Goal: Task Accomplishment & Management: Manage account settings

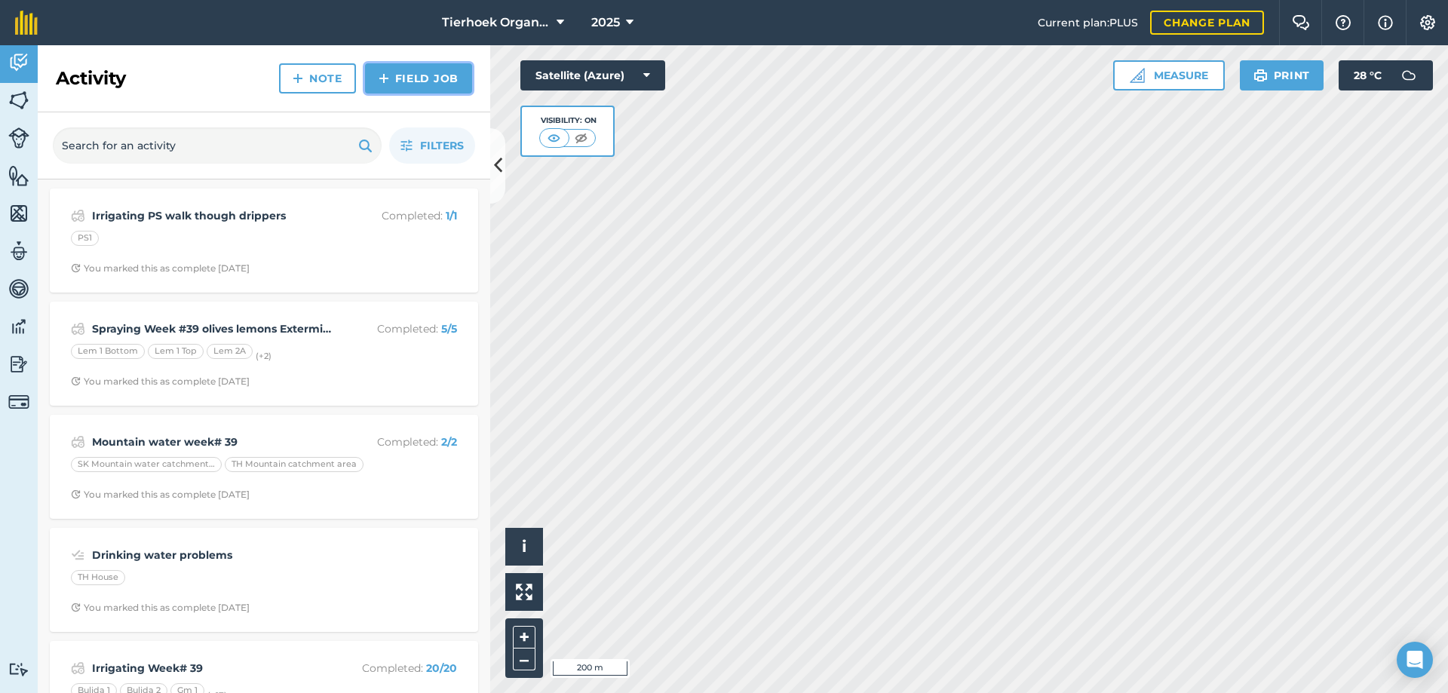
click at [396, 78] on link "Field Job" at bounding box center [418, 78] width 107 height 30
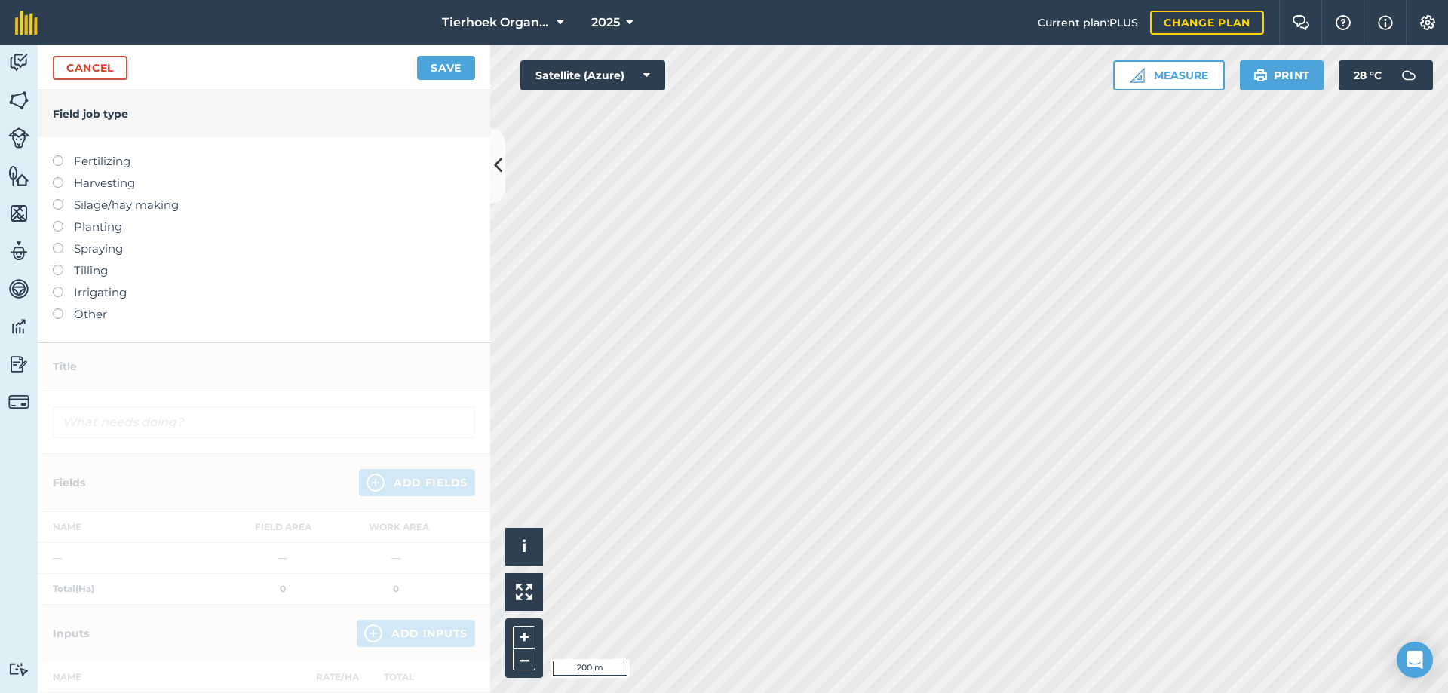
click at [58, 155] on label at bounding box center [63, 155] width 21 height 0
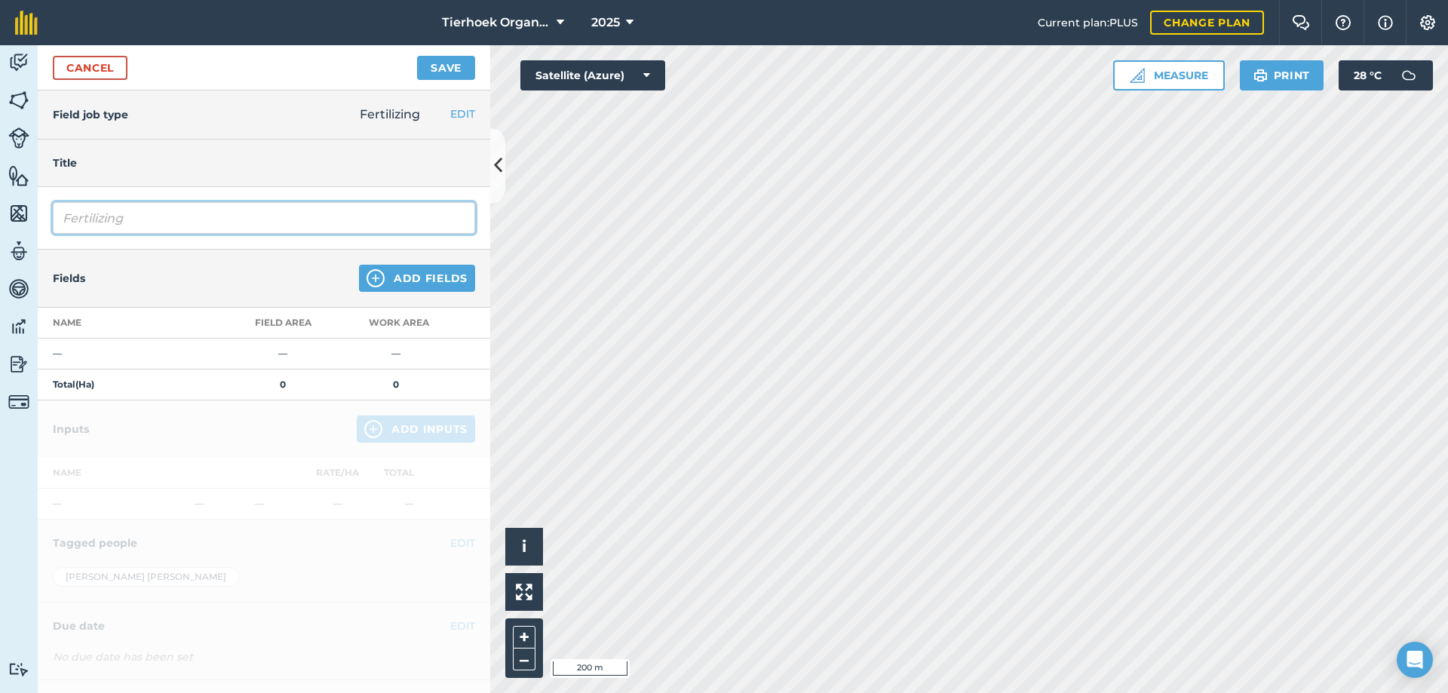
click at [144, 213] on input "Fertilizing" at bounding box center [264, 218] width 422 height 32
type input "Fertilizing fish and banana skins Oaks SG"
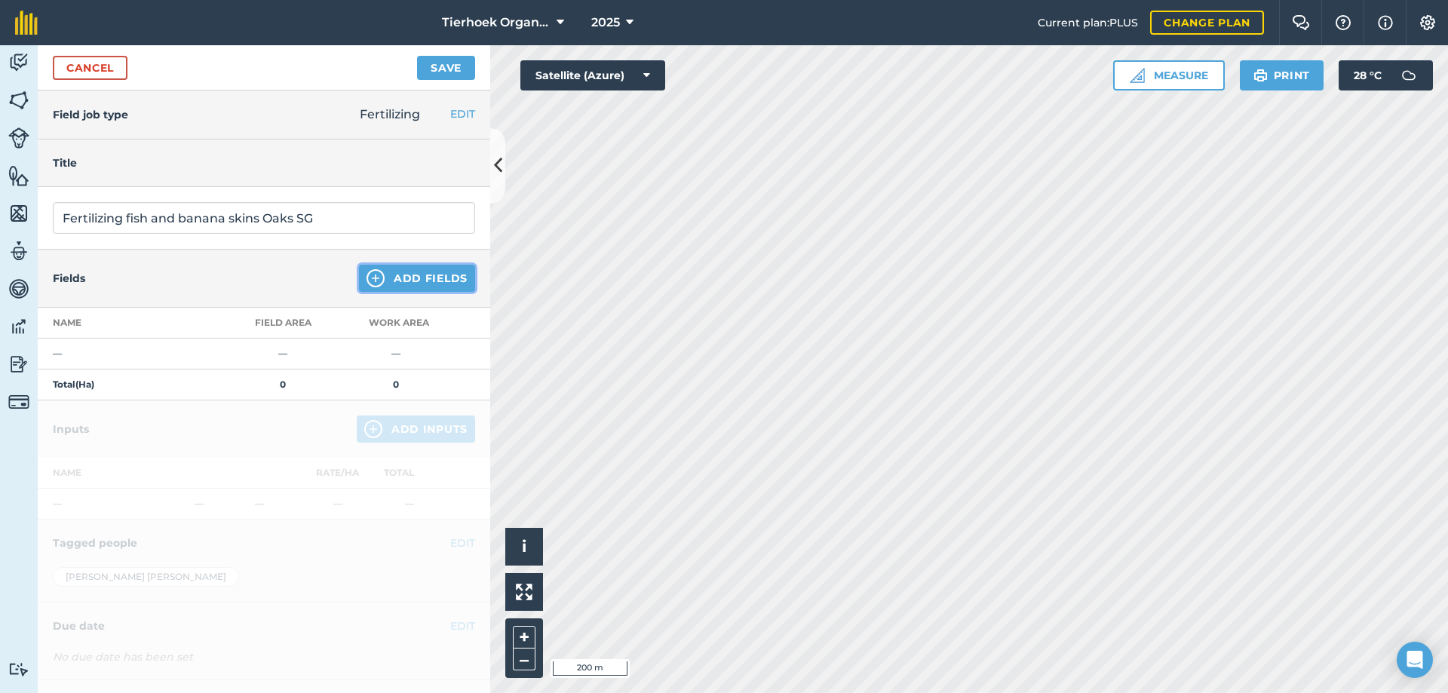
click at [389, 275] on button "Add Fields" at bounding box center [417, 278] width 116 height 27
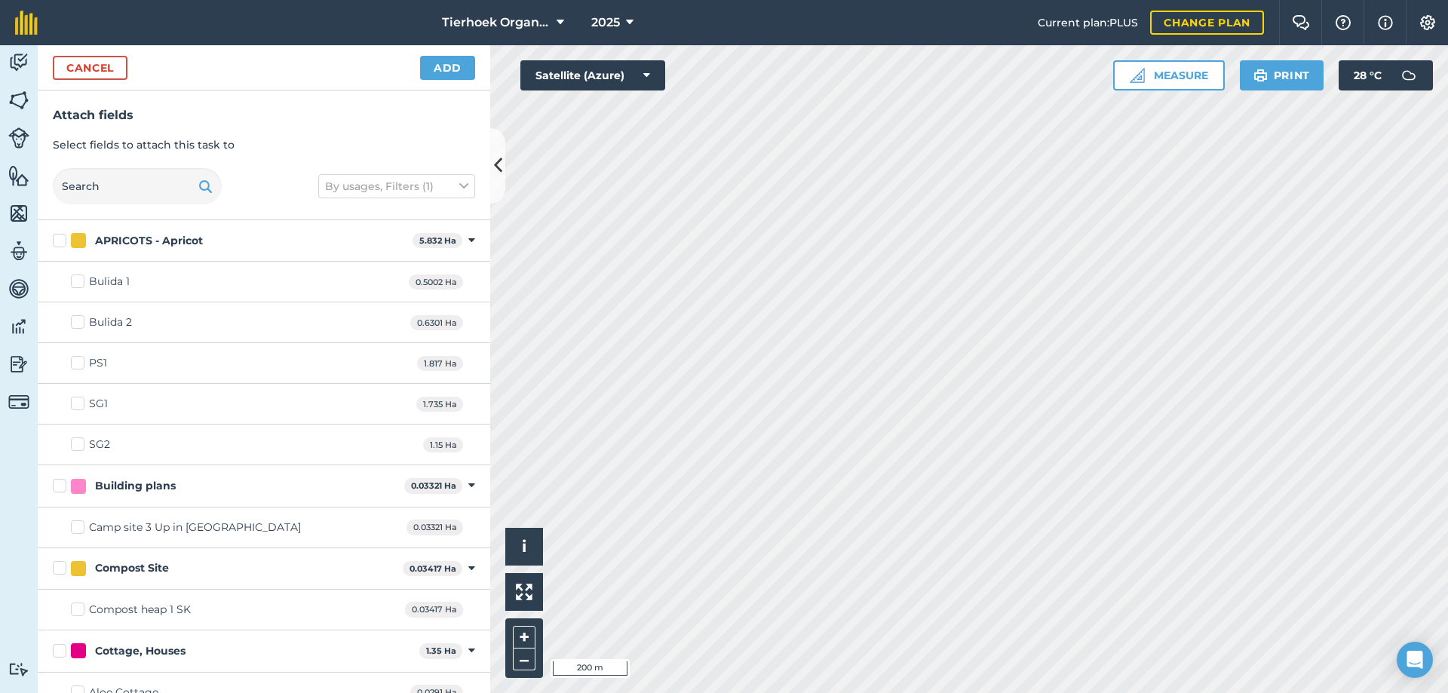
checkbox input "true"
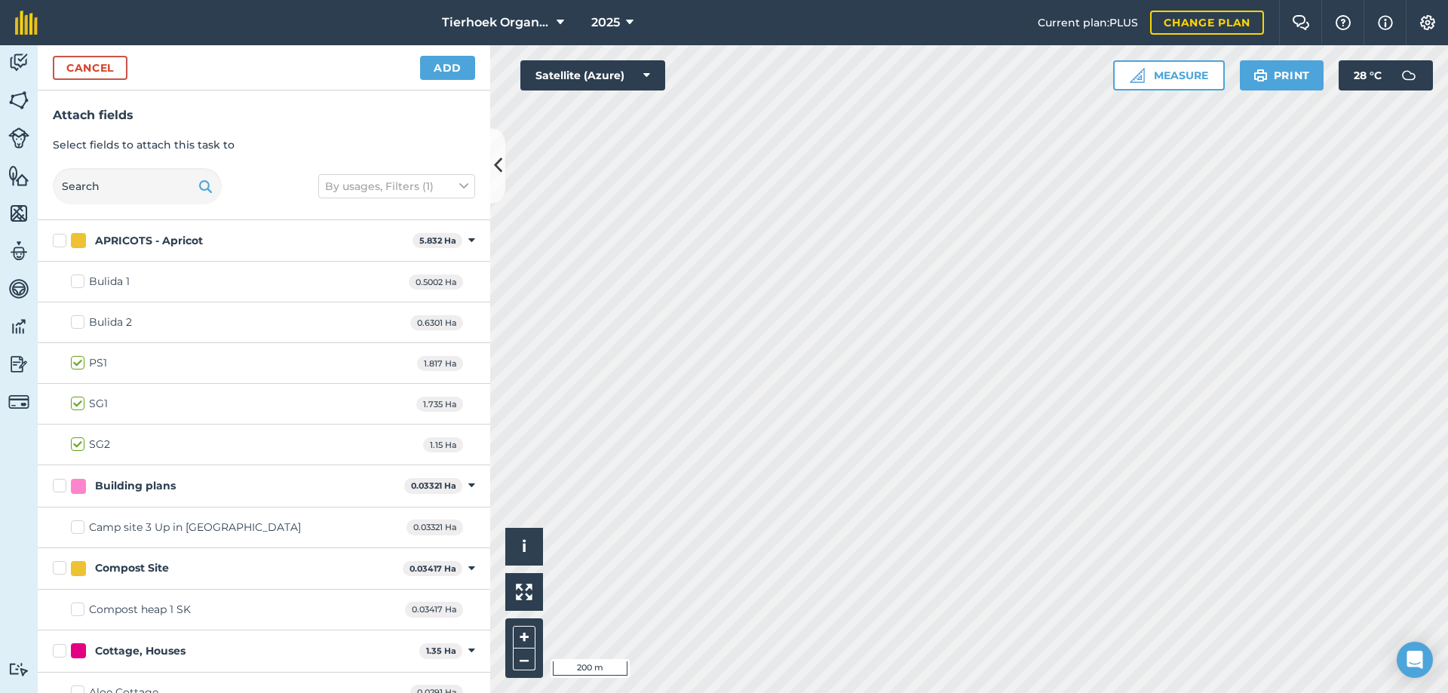
checkbox input "true"
click at [439, 63] on button "Add" at bounding box center [447, 68] width 55 height 24
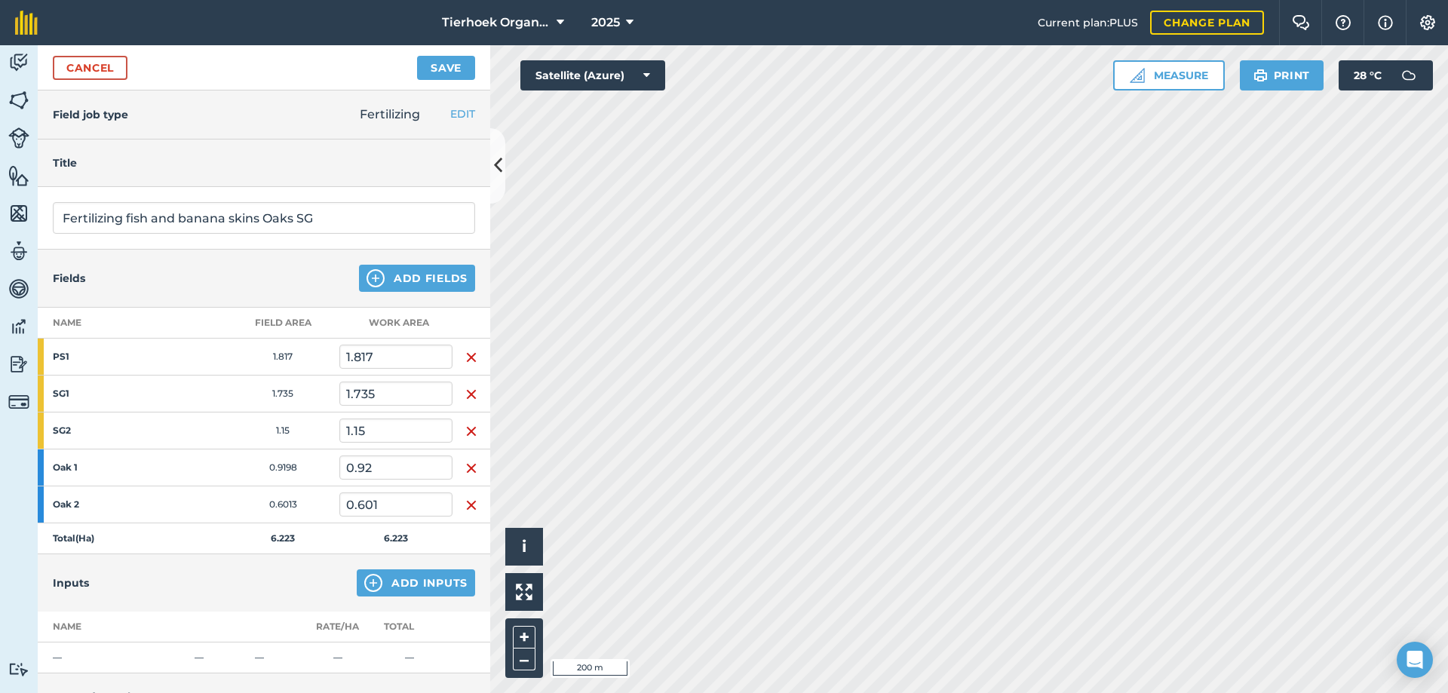
scroll to position [221, 0]
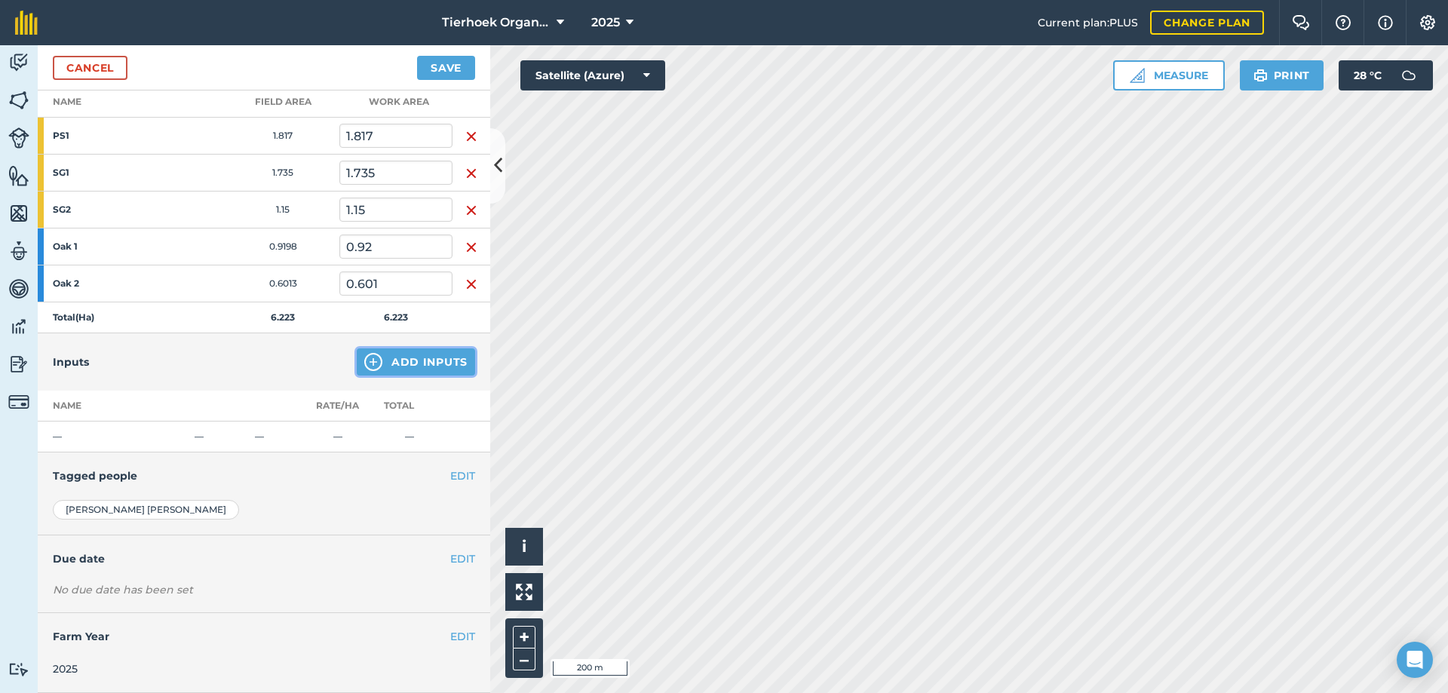
click at [415, 357] on button "Add Inputs" at bounding box center [416, 361] width 118 height 27
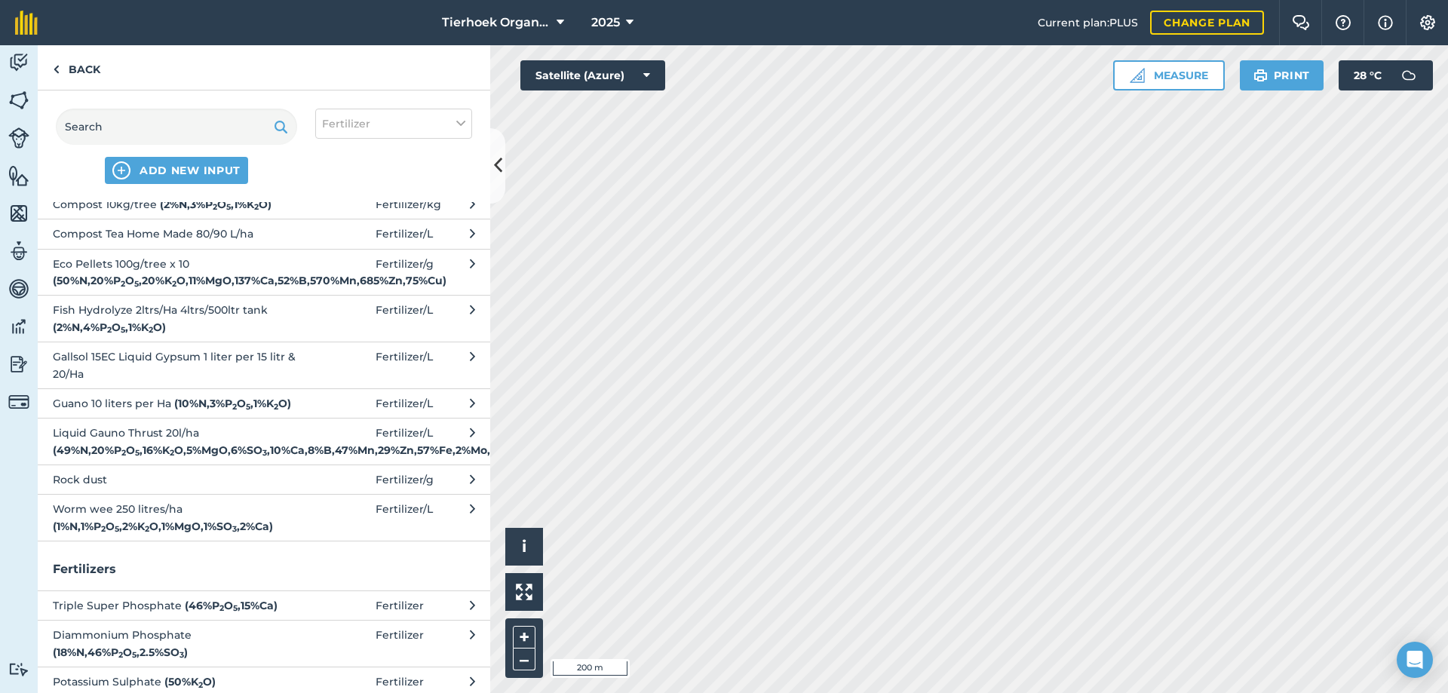
scroll to position [44, 0]
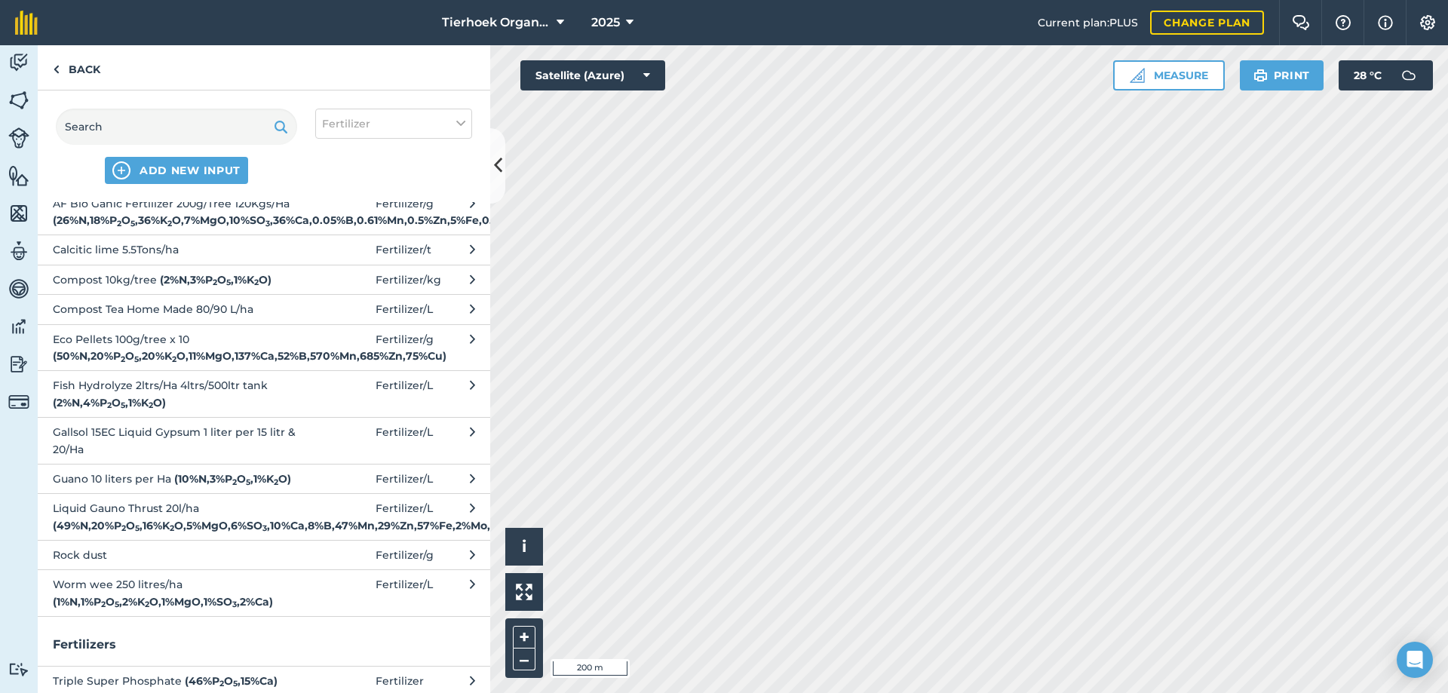
click at [158, 411] on span "Fish Hydrolyze 2ltrs/Ha 4ltrs/500ltr tank ( 2 % N , 4 % P 2 O 5 , 1 % K 2 O )" at bounding box center [176, 394] width 247 height 34
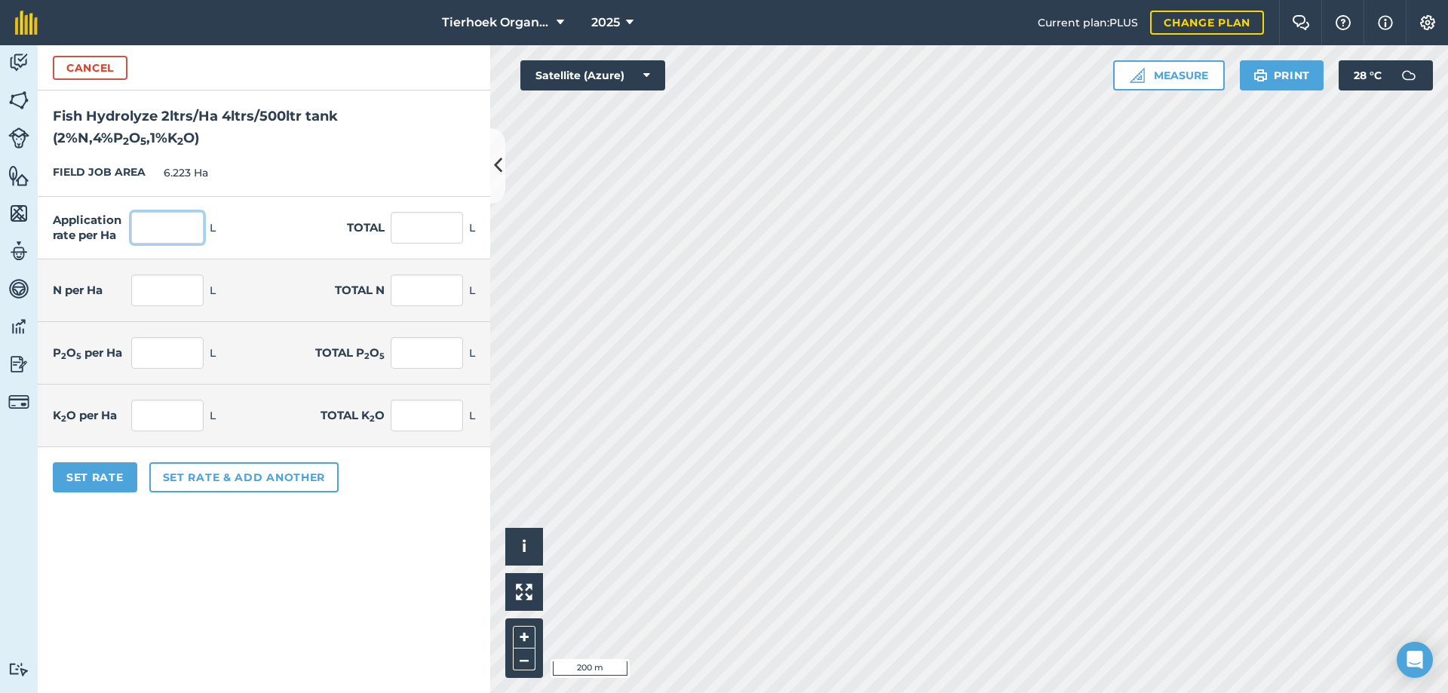
click at [150, 217] on input "text" at bounding box center [167, 228] width 72 height 32
type input "5"
type input "31.115"
type input "0.1"
type input "0.622"
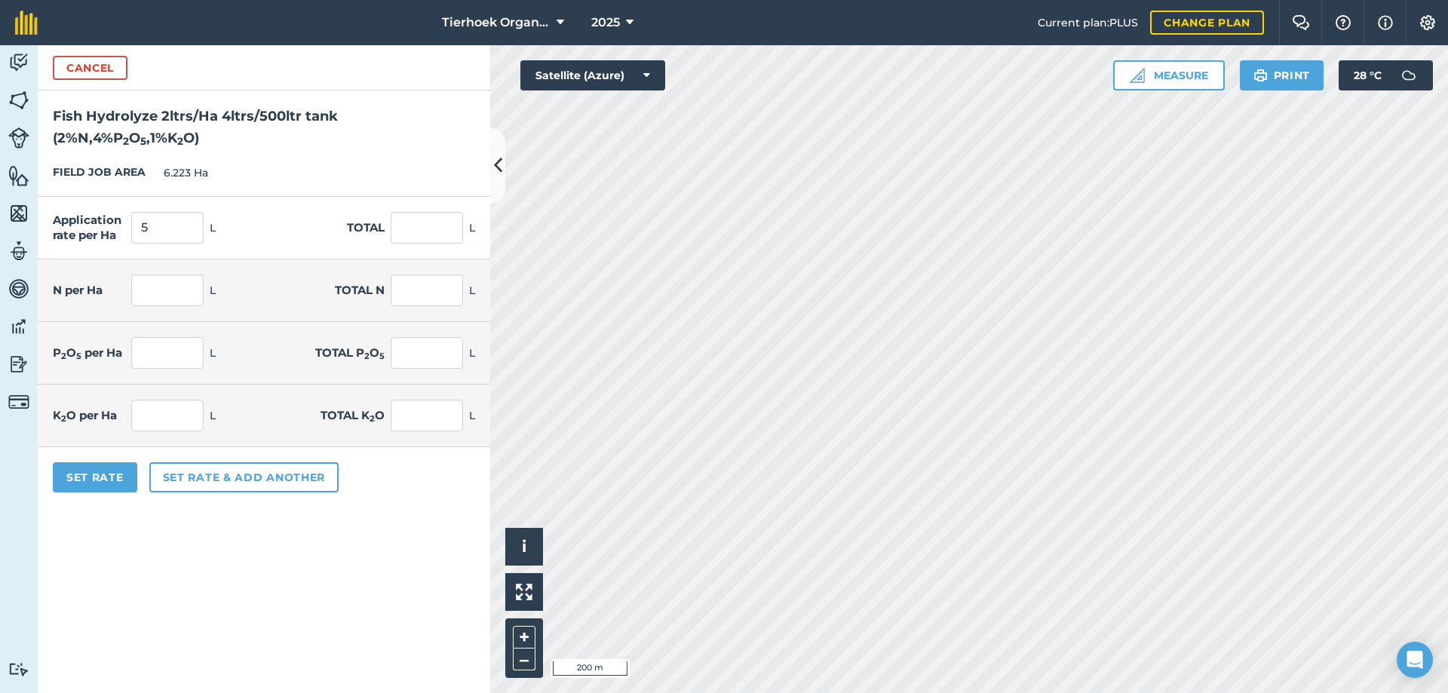
type input "0.2"
type input "1.245"
type input "0.05"
type input "0.311"
click at [242, 231] on div "Application rate per Ha 5 L Total 31.115 L" at bounding box center [264, 228] width 452 height 63
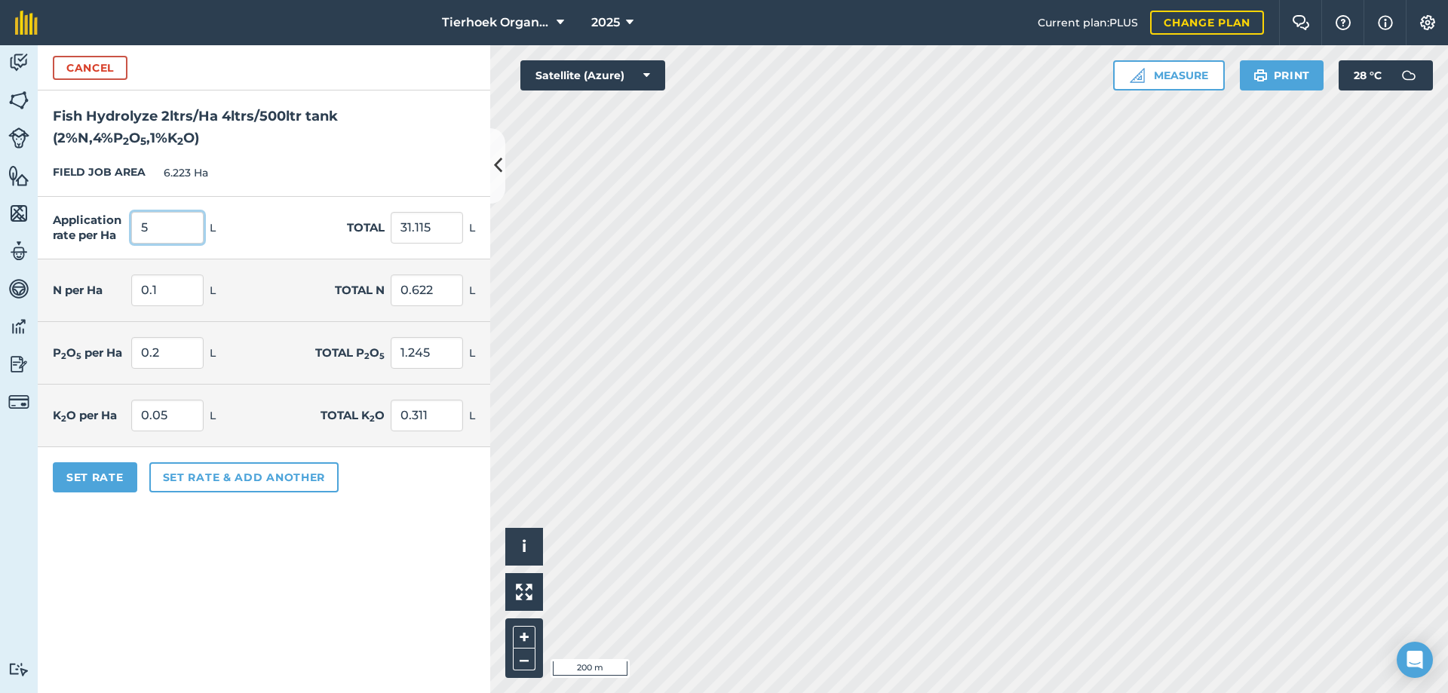
click at [158, 228] on input "5" at bounding box center [167, 228] width 72 height 32
type input "2"
click button "Cancel" at bounding box center [90, 68] width 75 height 24
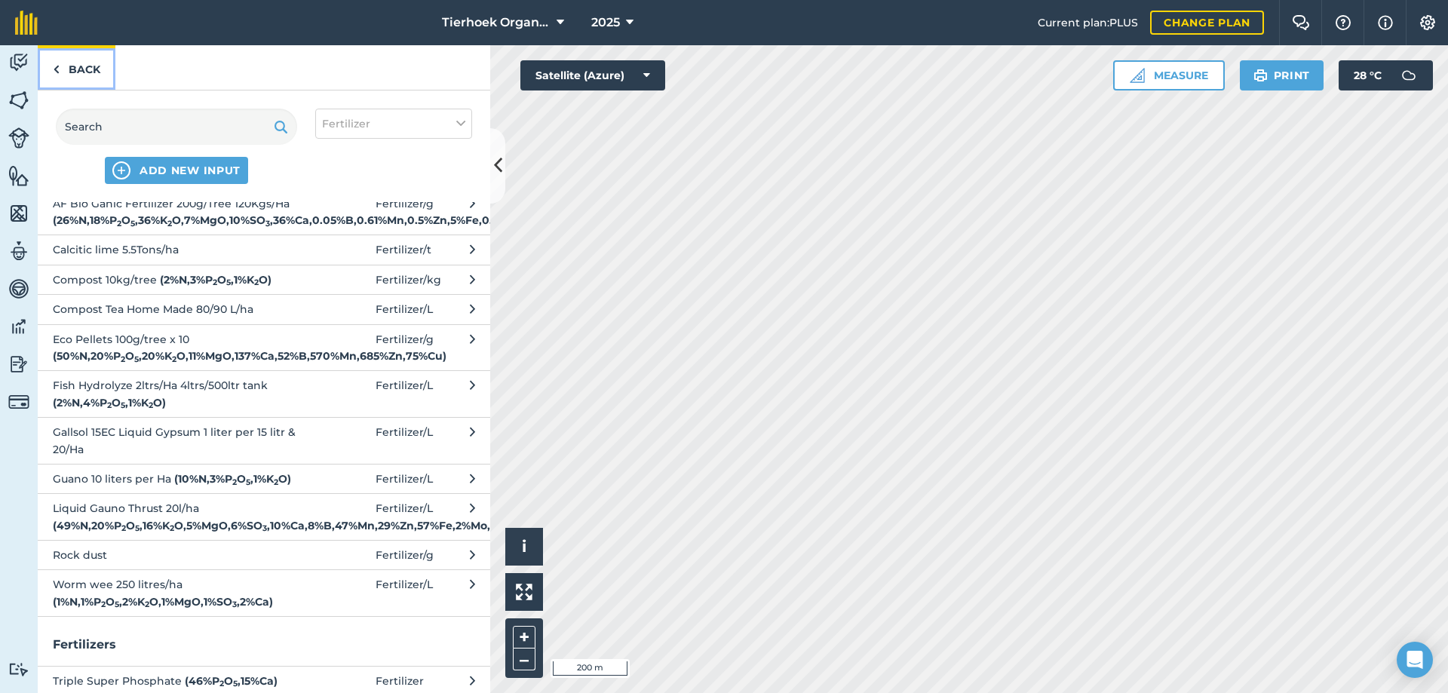
click at [55, 72] on img at bounding box center [56, 69] width 7 height 18
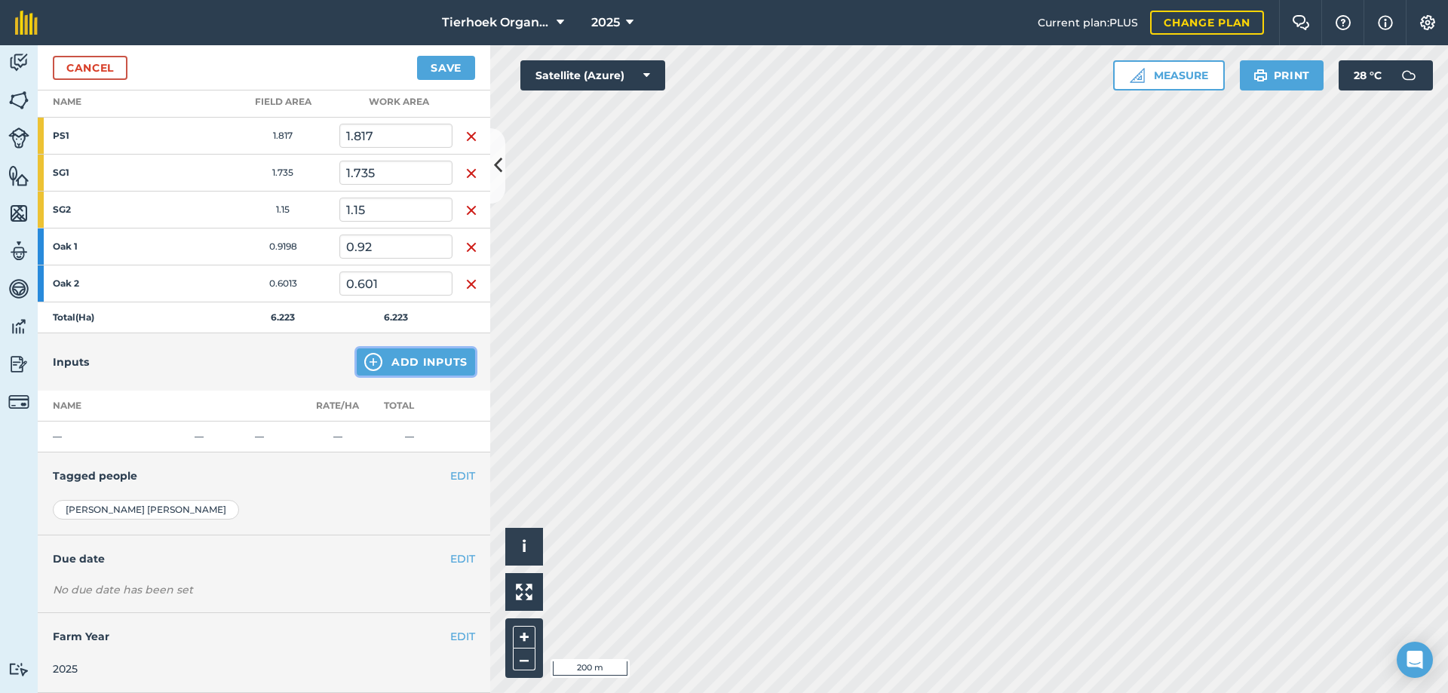
click at [398, 366] on button "Add Inputs" at bounding box center [416, 361] width 118 height 27
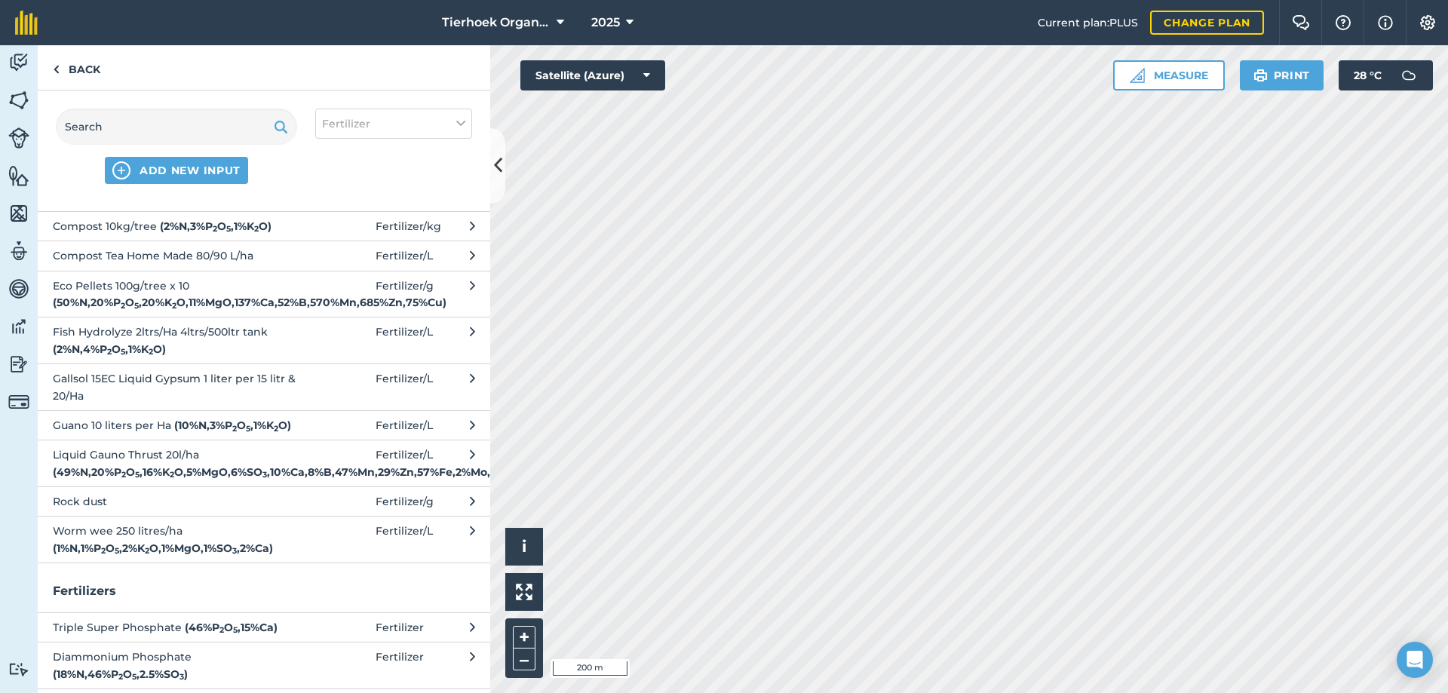
scroll to position [0, 0]
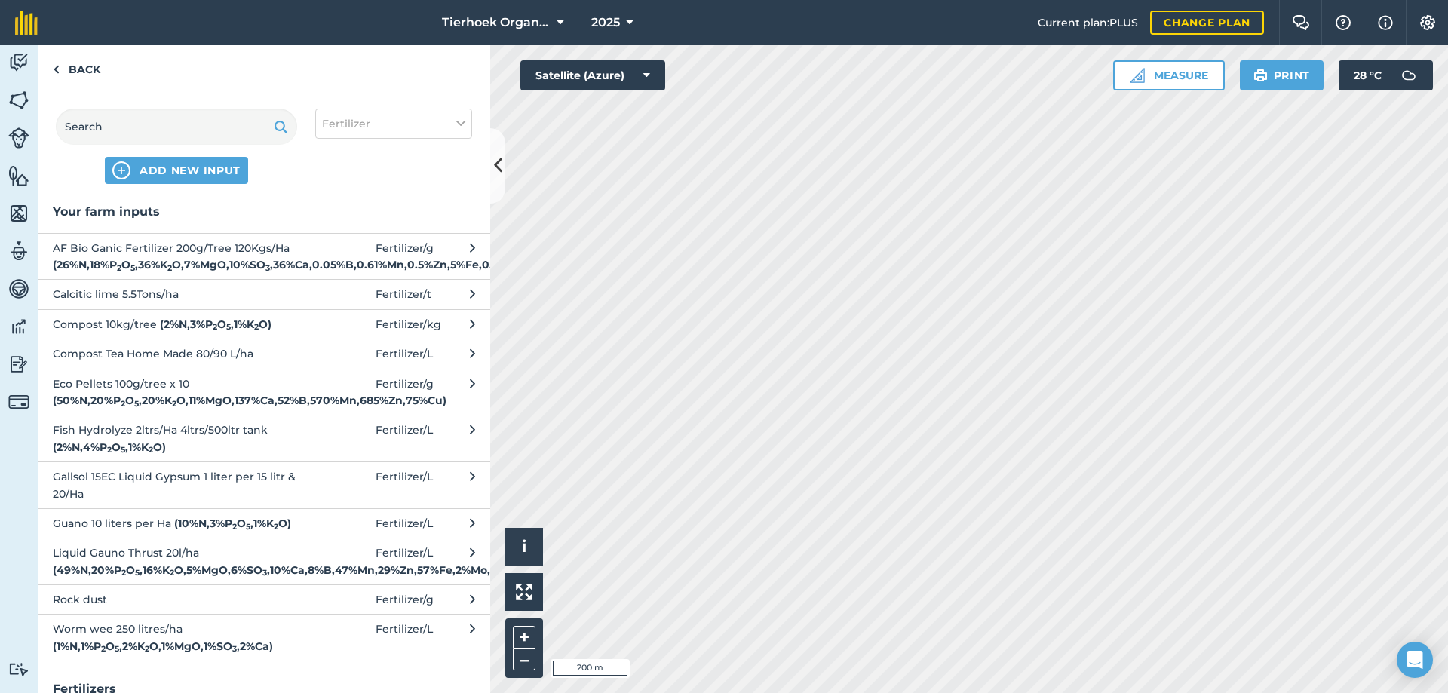
click at [132, 455] on span "Fish Hydrolyze 2ltrs/Ha 4ltrs/500ltr tank ( 2 % N , 4 % P 2 O 5 , 1 % K 2 O )" at bounding box center [176, 439] width 247 height 34
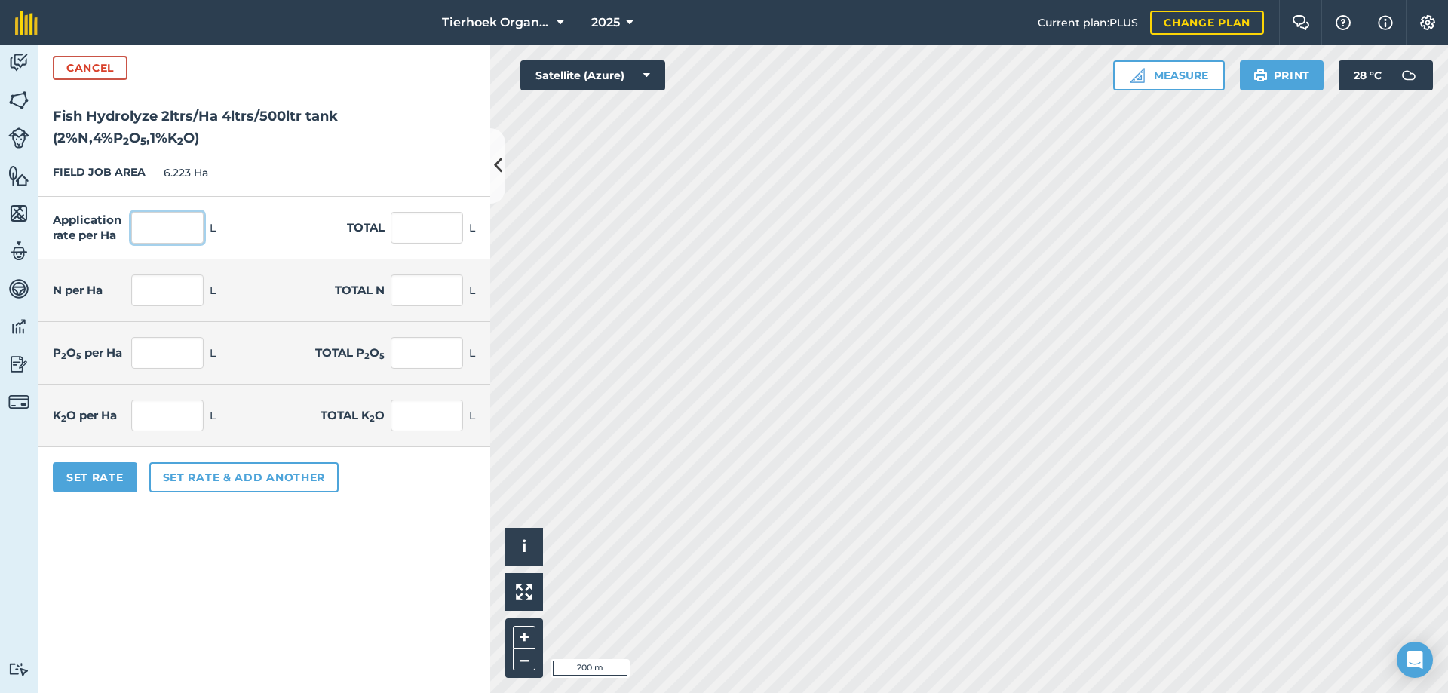
click at [149, 224] on input "text" at bounding box center [167, 228] width 72 height 32
type input "1"
type input "6.223"
type input "0.02"
type input "0.124"
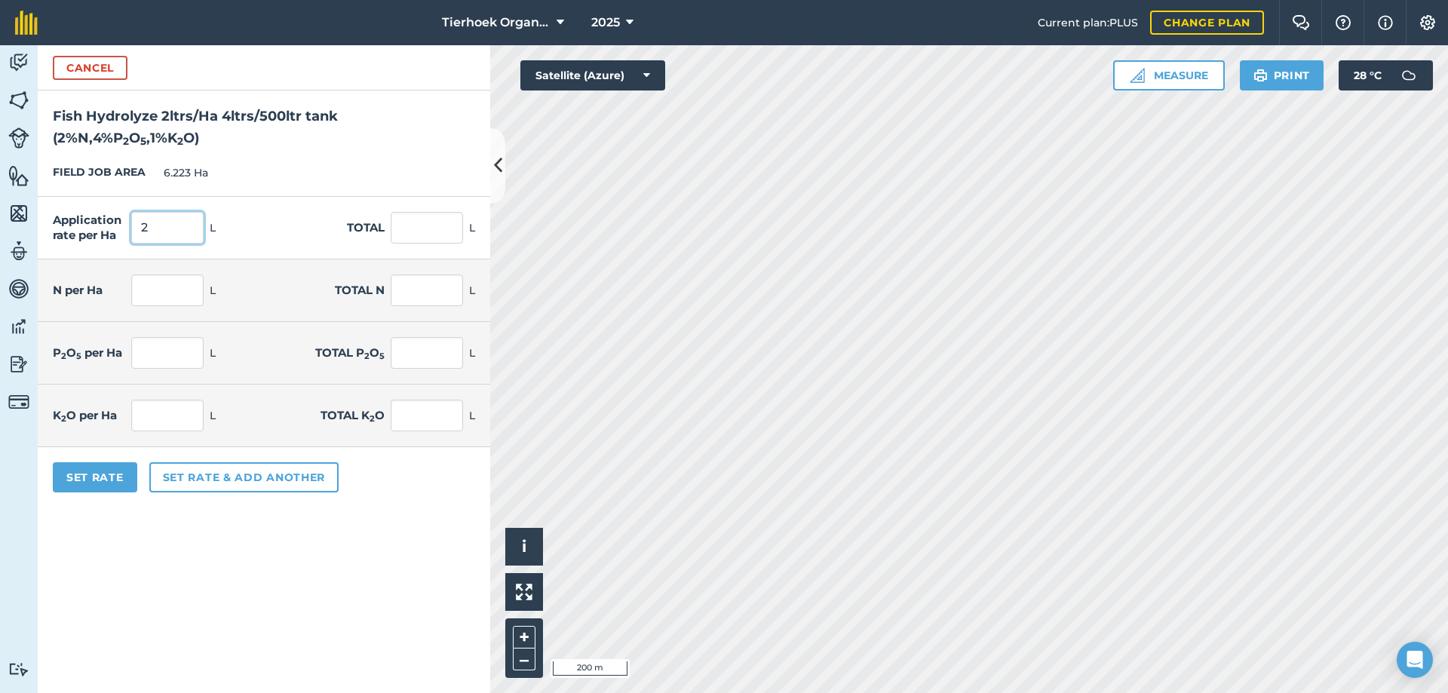
type input "0.04"
type input "0.249"
type input "0.01"
type input "0.062"
type input "2"
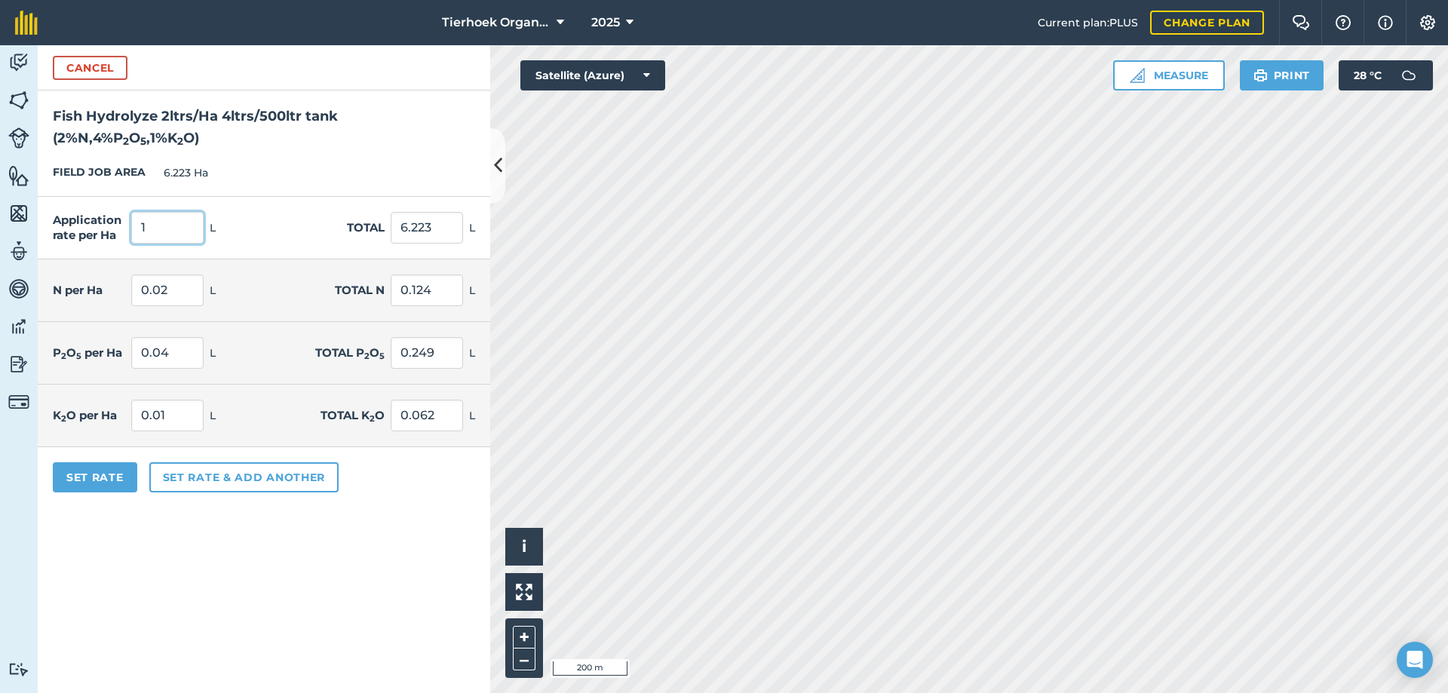
type input "12.446"
type input "0.04"
type input "0.249"
type input "0.08"
type input "0.498"
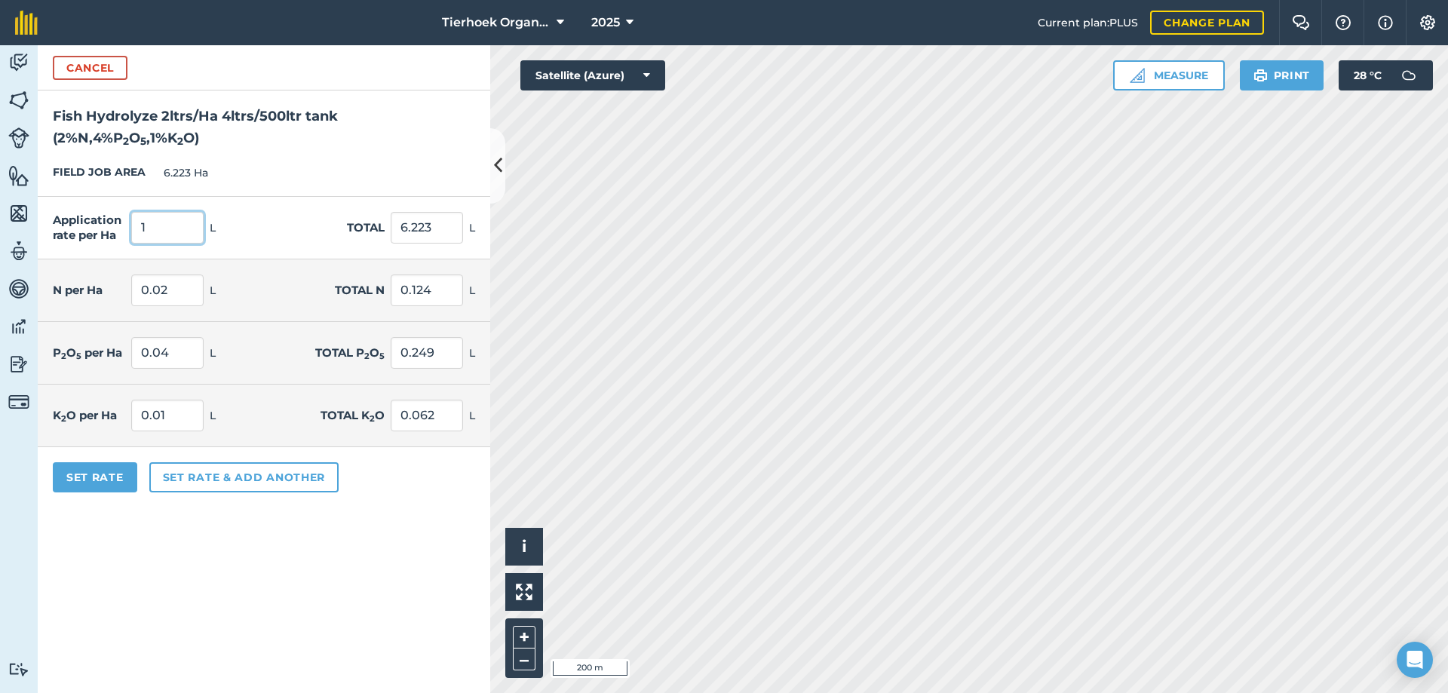
type input "0.02"
type input "0.124"
type input "1"
type input "6.223"
type input "0.02"
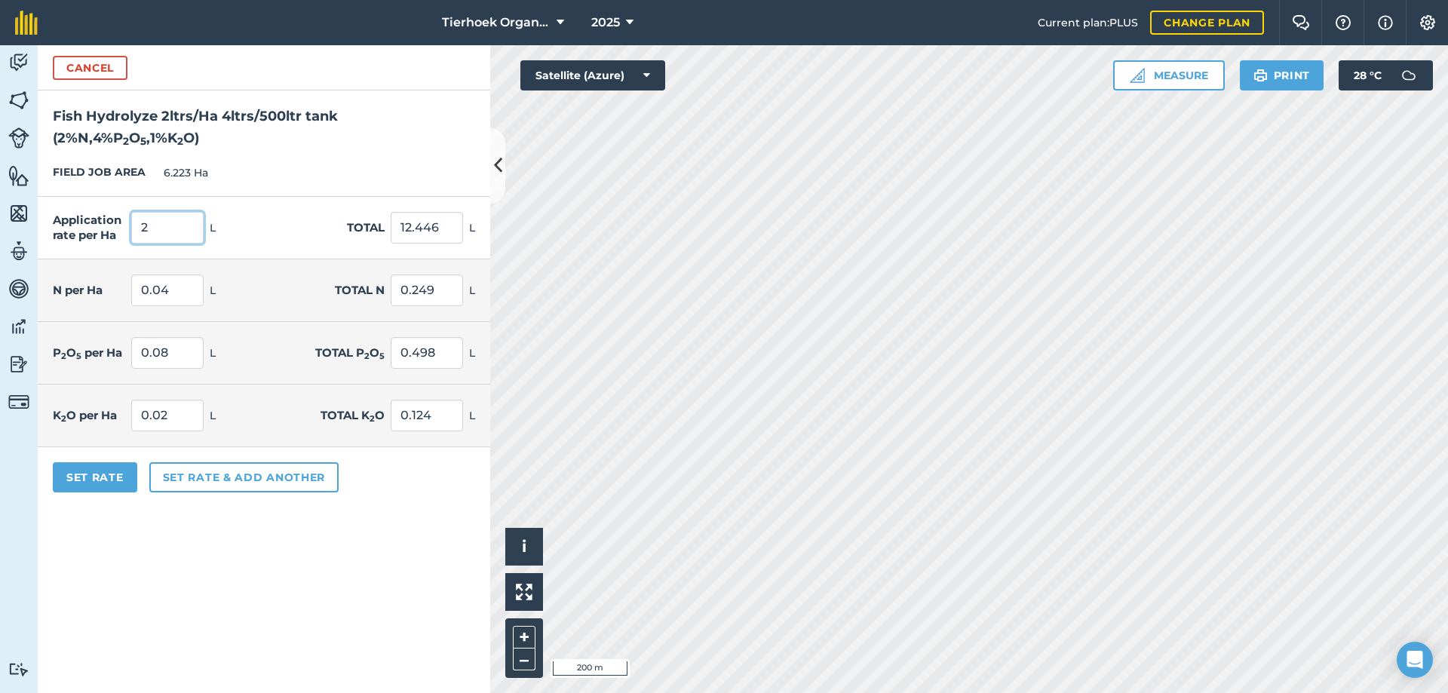
type input "0.124"
type input "0.04"
type input "0.249"
type input "0.01"
type input "0.062"
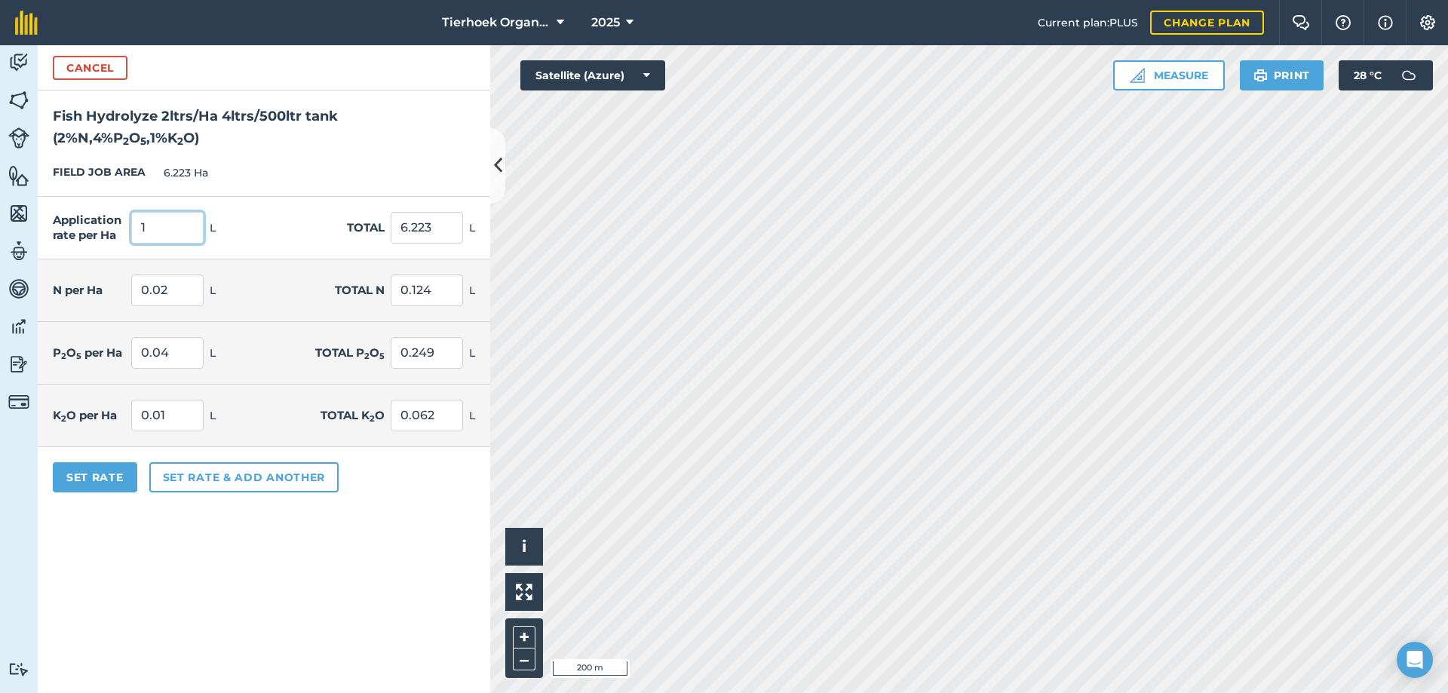
type input "2"
type input "12.446"
type input "0.04"
type input "0.249"
type input "0.08"
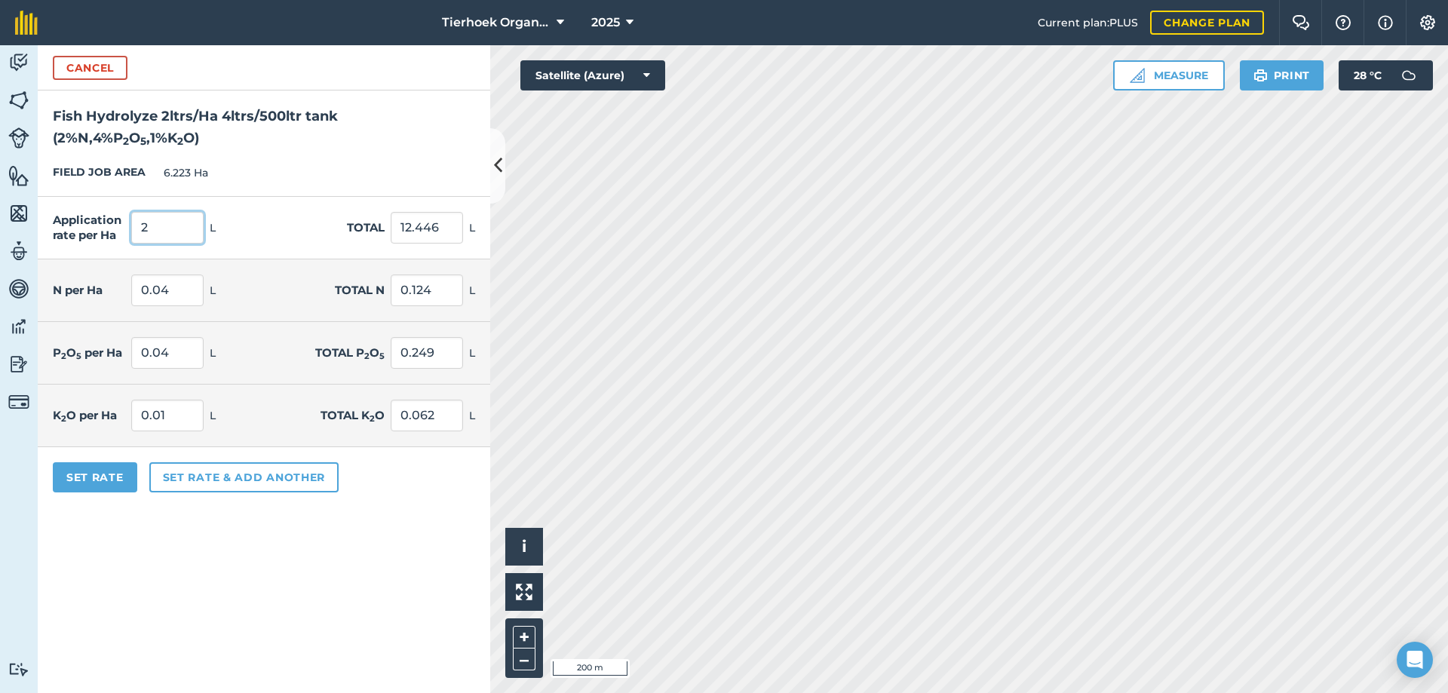
type input "0.498"
type input "0.02"
type input "0.124"
type input "3"
click at [186, 229] on input "3" at bounding box center [167, 228] width 72 height 32
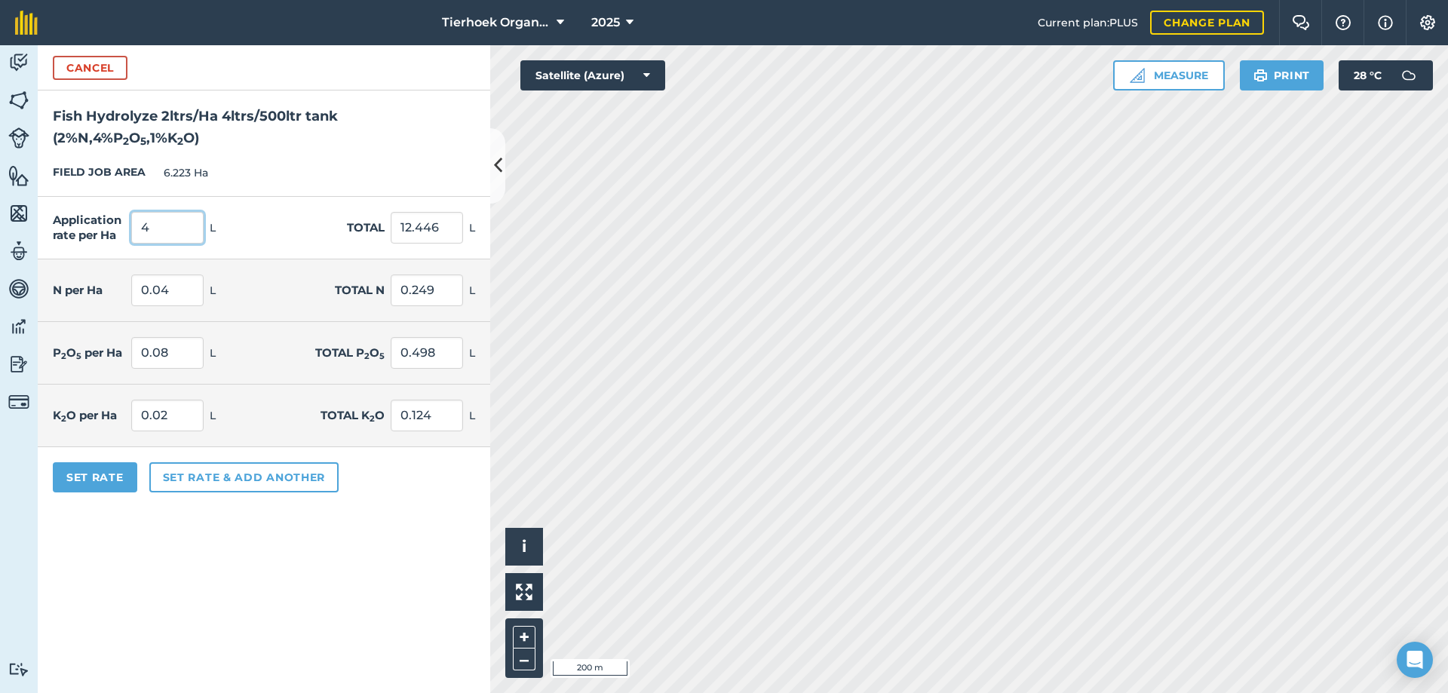
type input "3"
type input "18.669"
type input "0.06"
type input "0.373"
type input "0.12"
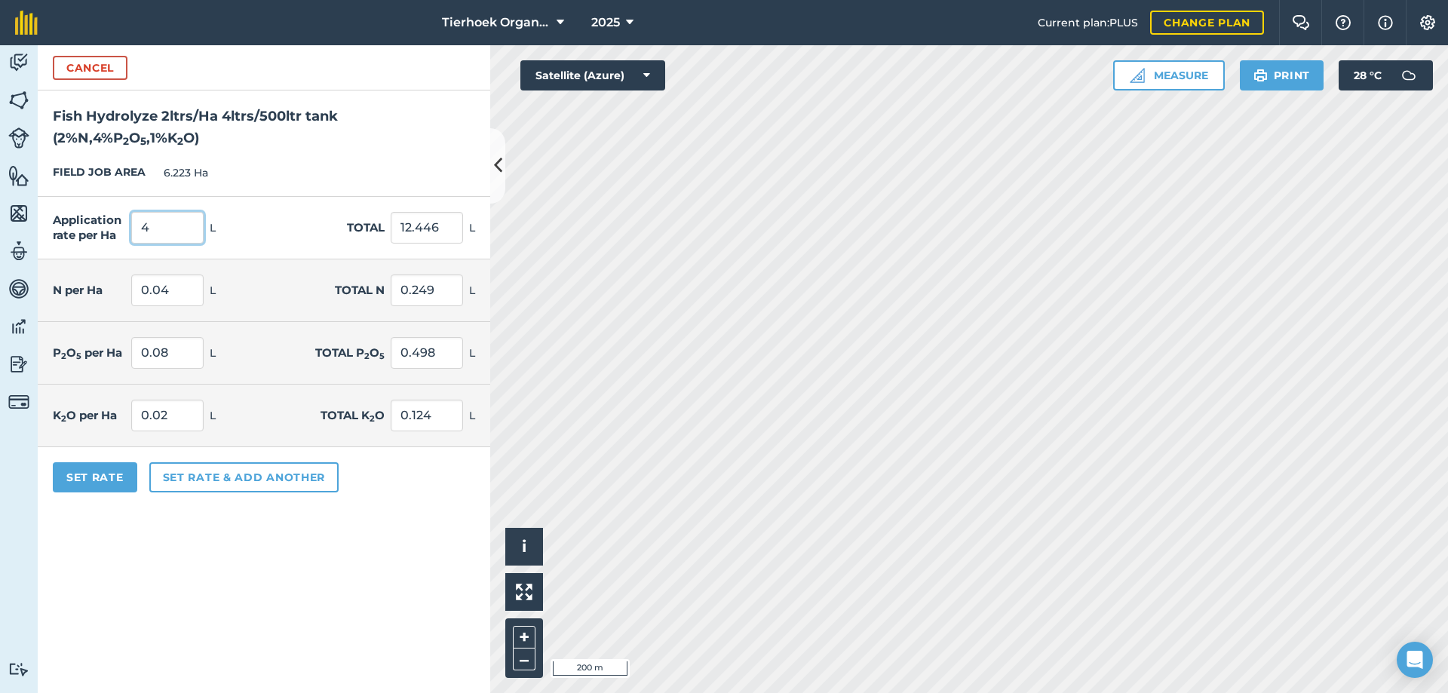
type input "0.747"
type input "0.03"
type input "0.187"
type input "4"
type input "24.892"
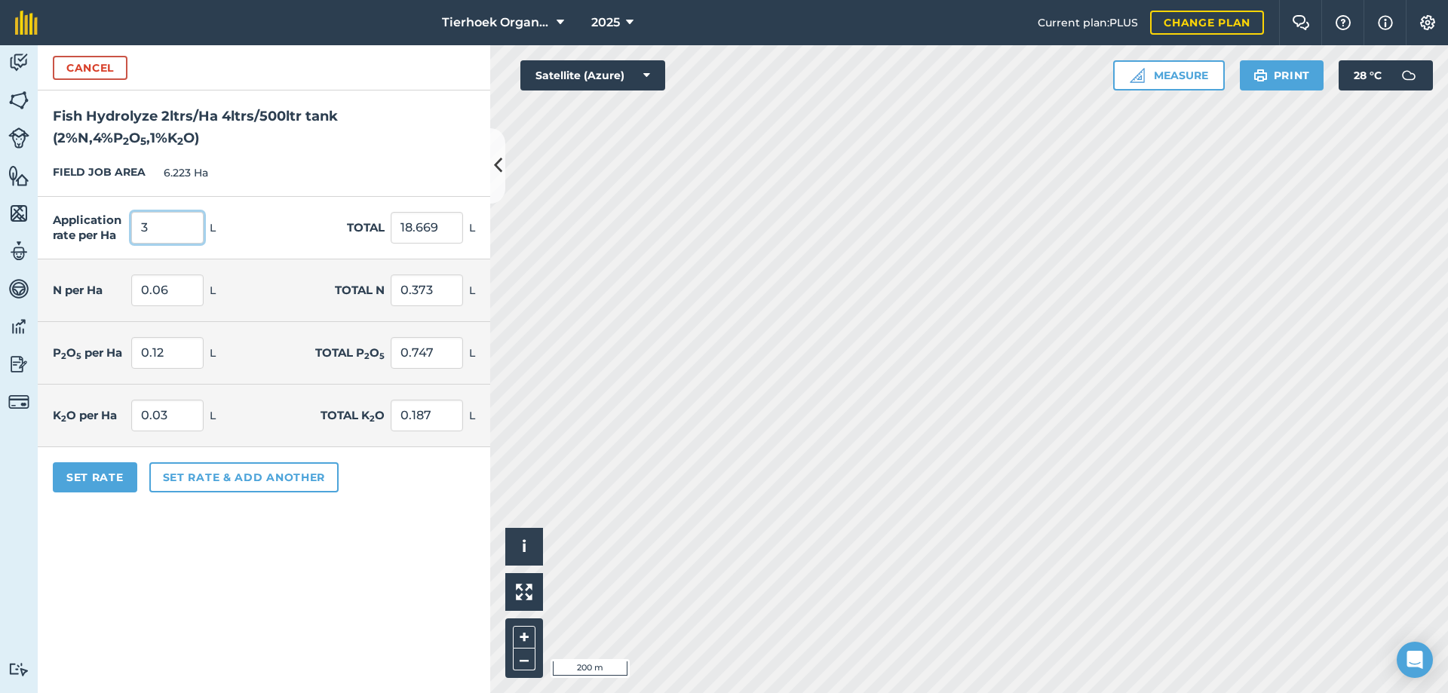
type input "0.08"
type input "0.498"
type input "0.16"
type input "0.996"
type input "0.04"
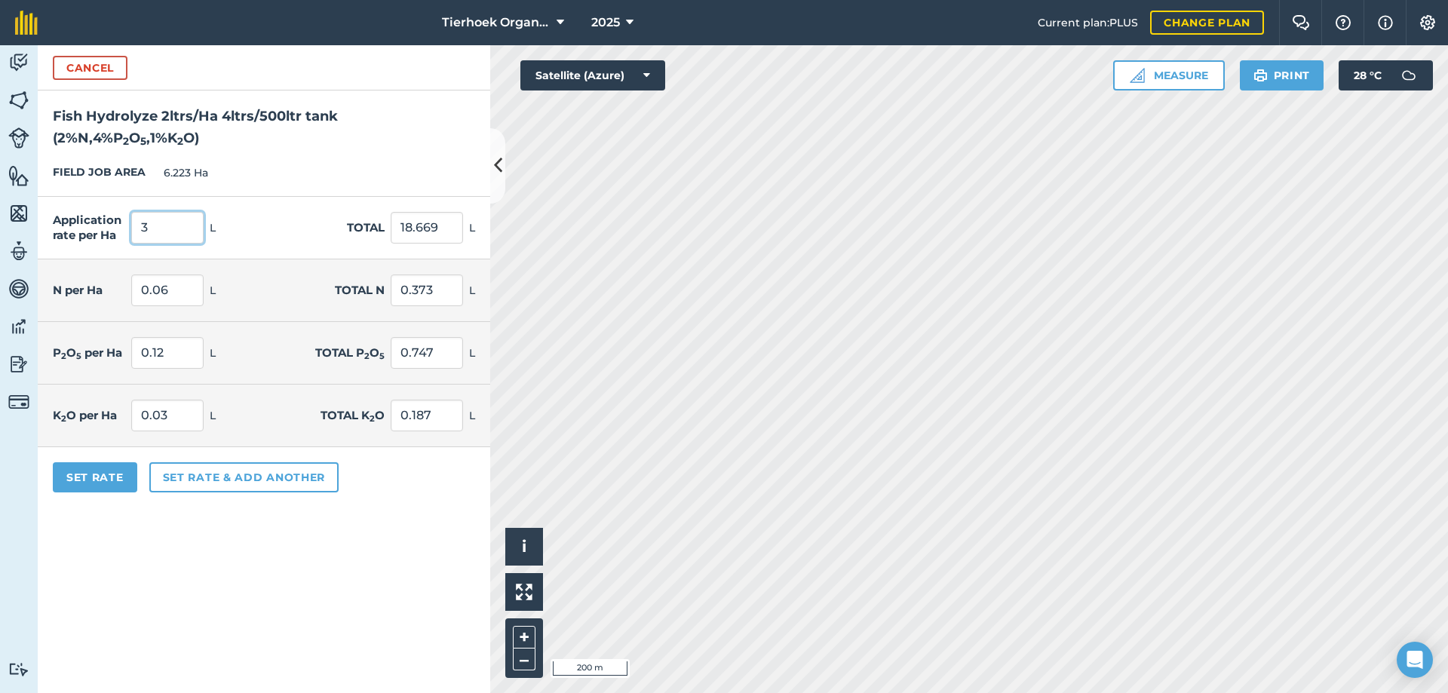
type input "0.249"
type input "1"
type input "6.223"
type input "0.02"
type input "0.124"
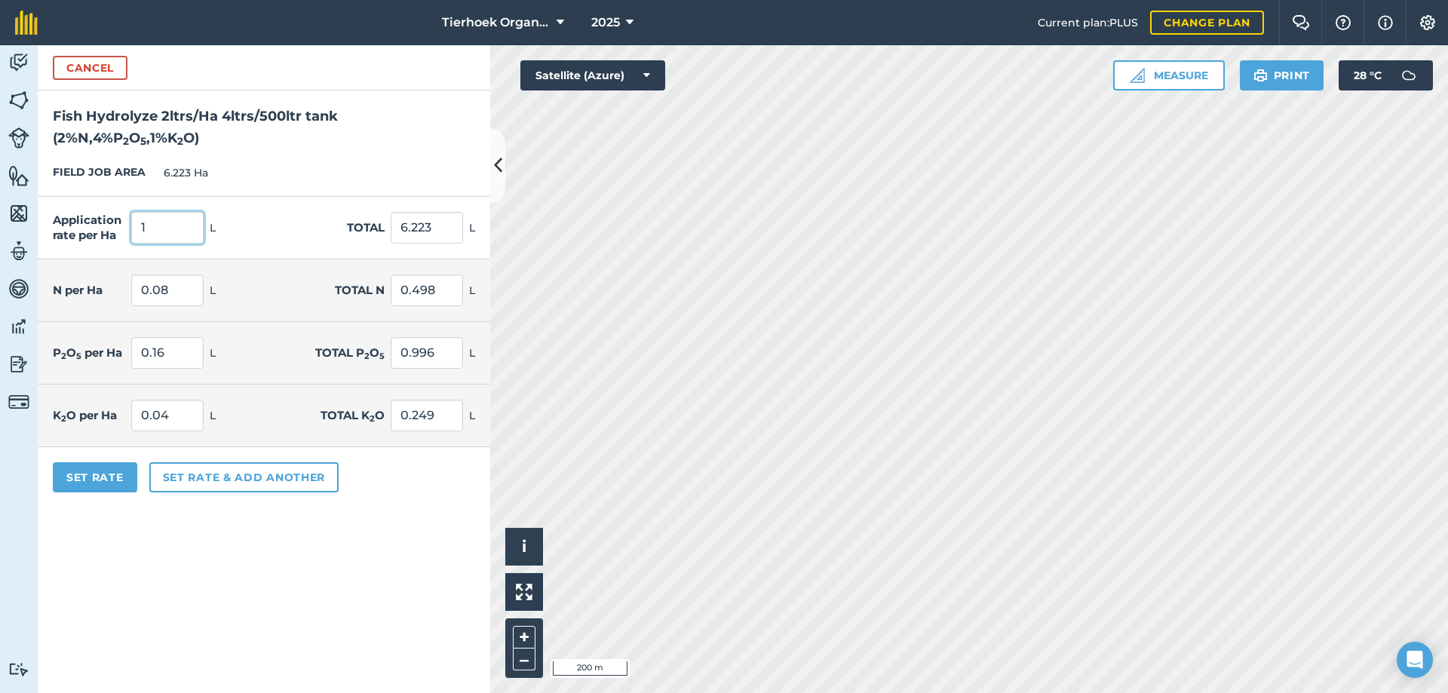
type input "0.04"
type input "0.249"
type input "0.01"
type input "0.062"
type input "2"
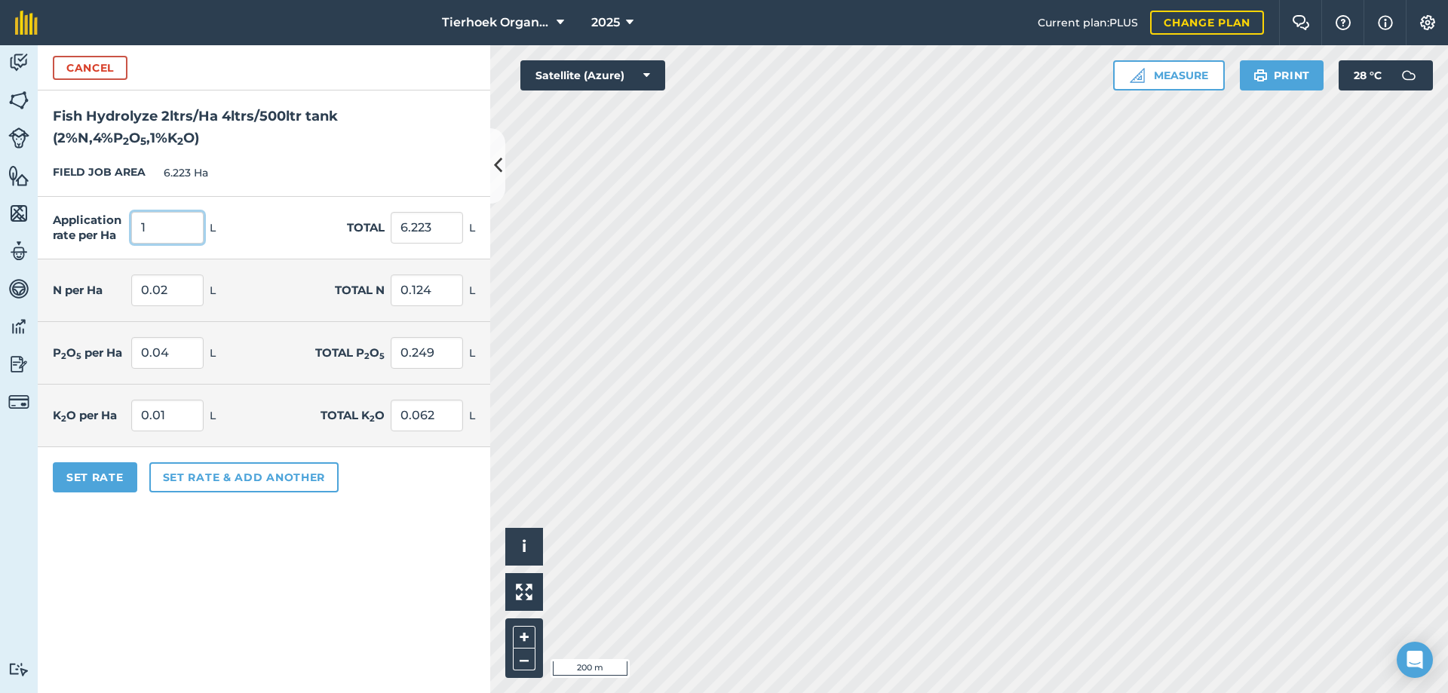
type input "12.446"
type input "0.04"
type input "0.249"
type input "0.08"
type input "0.498"
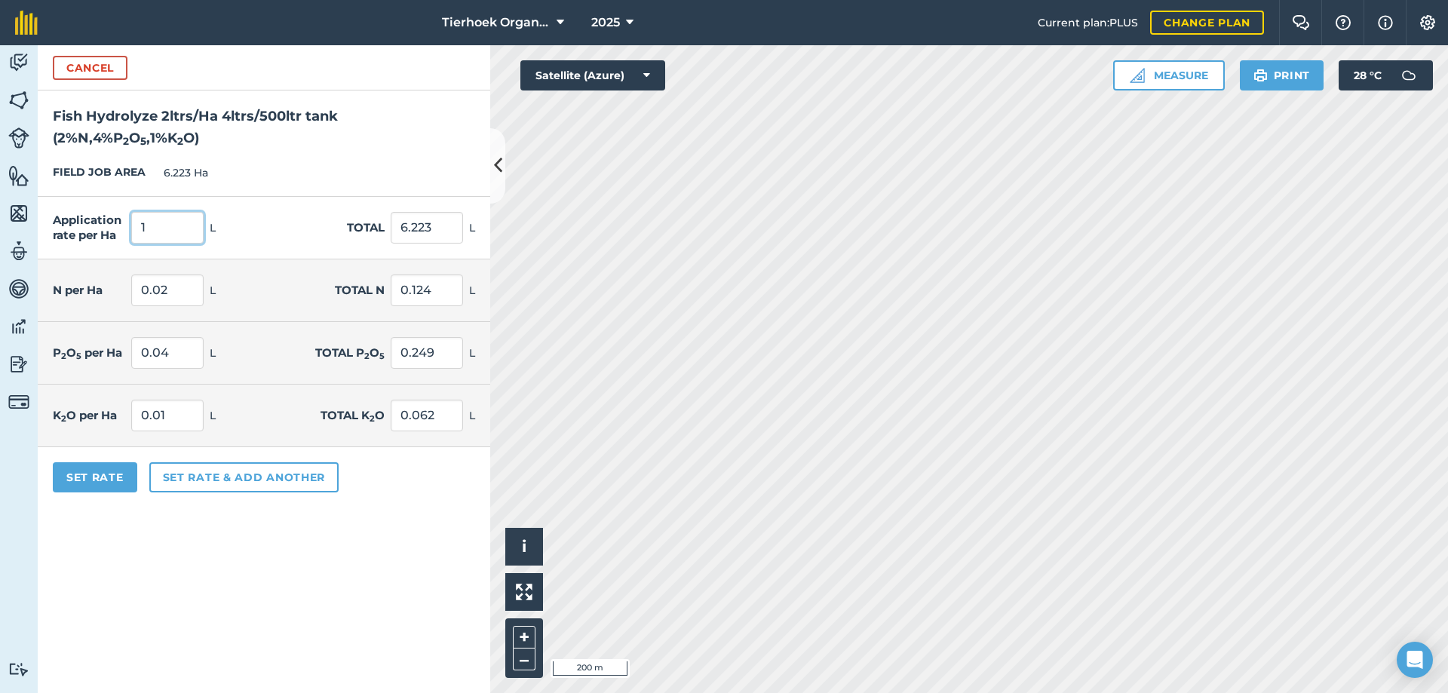
type input "0.02"
type input "0.124"
type input "2"
click at [93, 476] on button "Set Rate" at bounding box center [95, 477] width 84 height 30
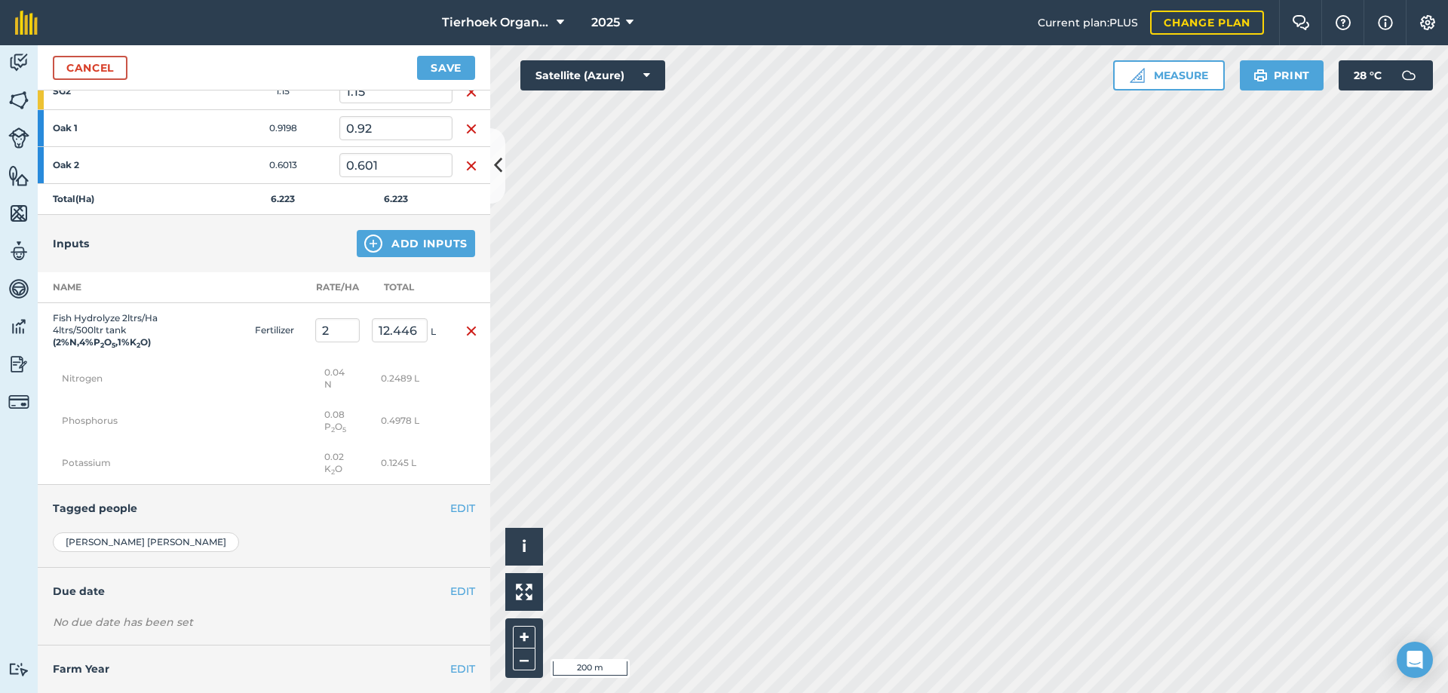
scroll to position [372, 0]
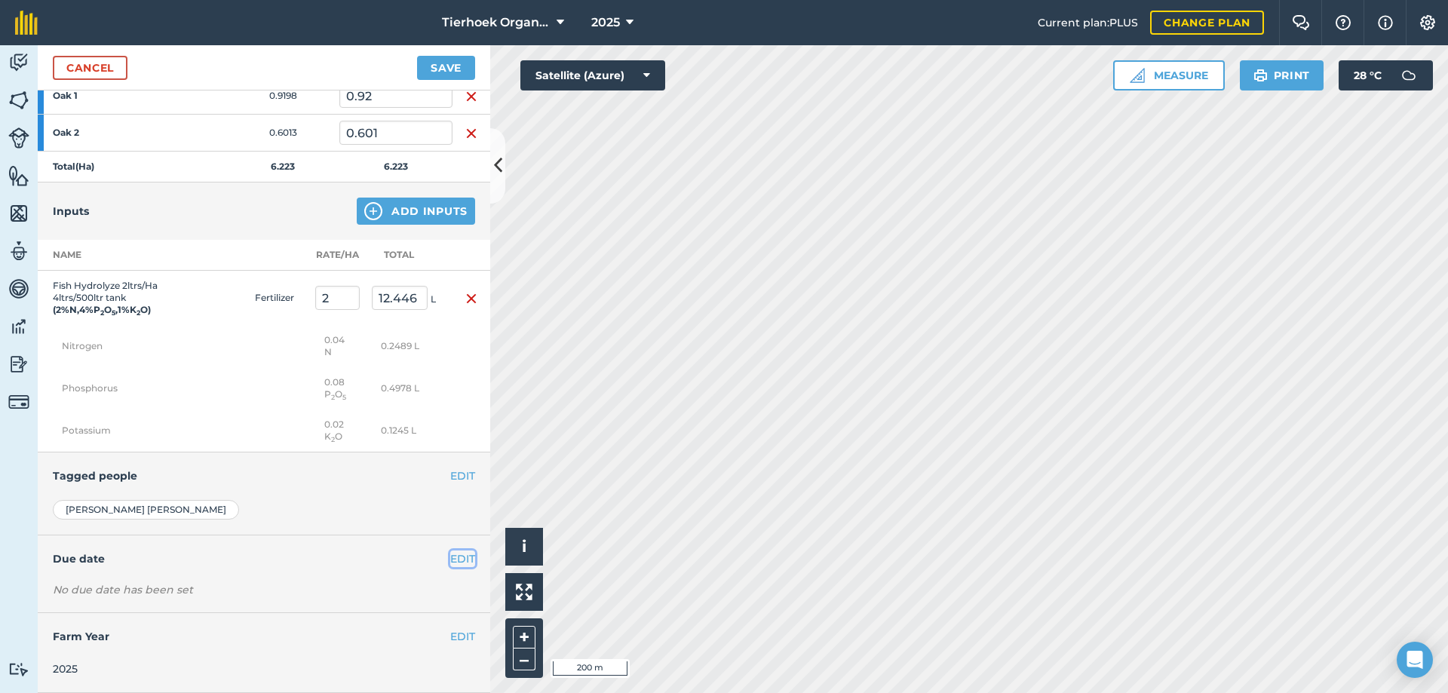
click at [450, 557] on button "EDIT" at bounding box center [462, 558] width 25 height 17
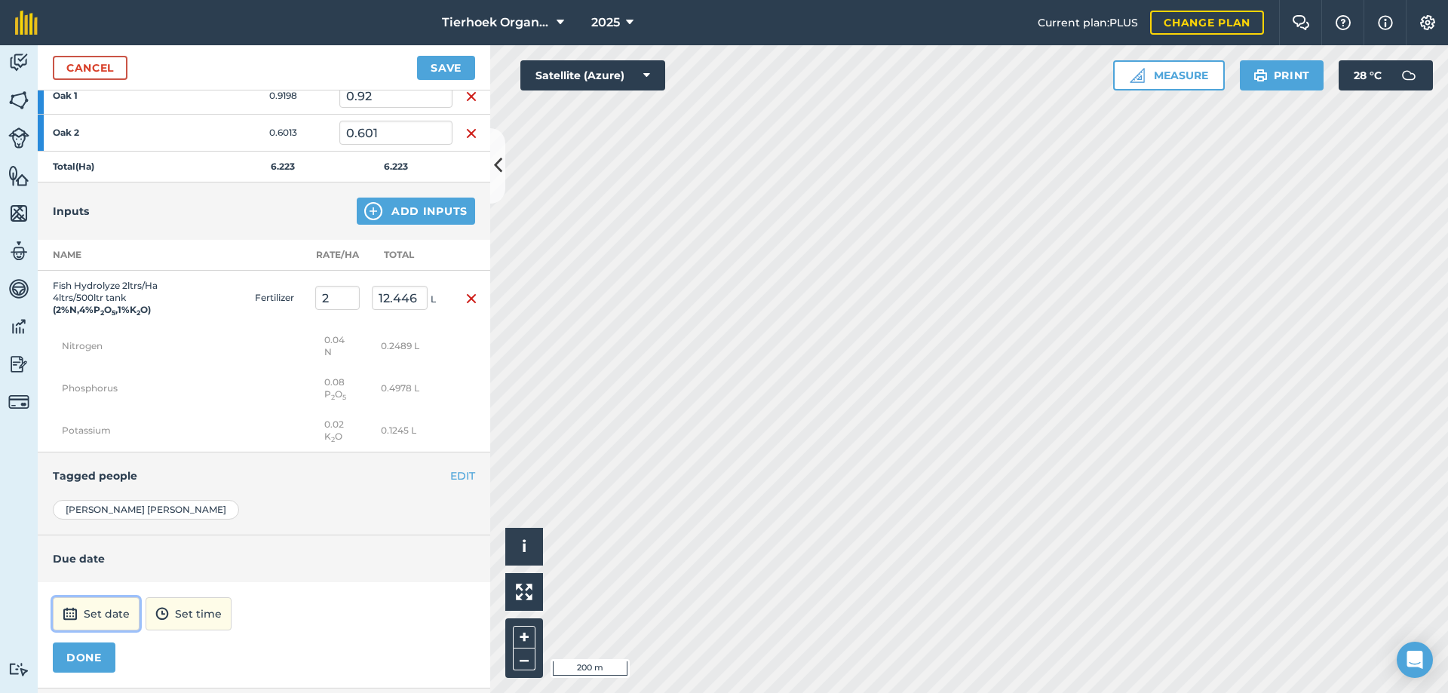
click at [98, 612] on button "Set date" at bounding box center [96, 613] width 87 height 33
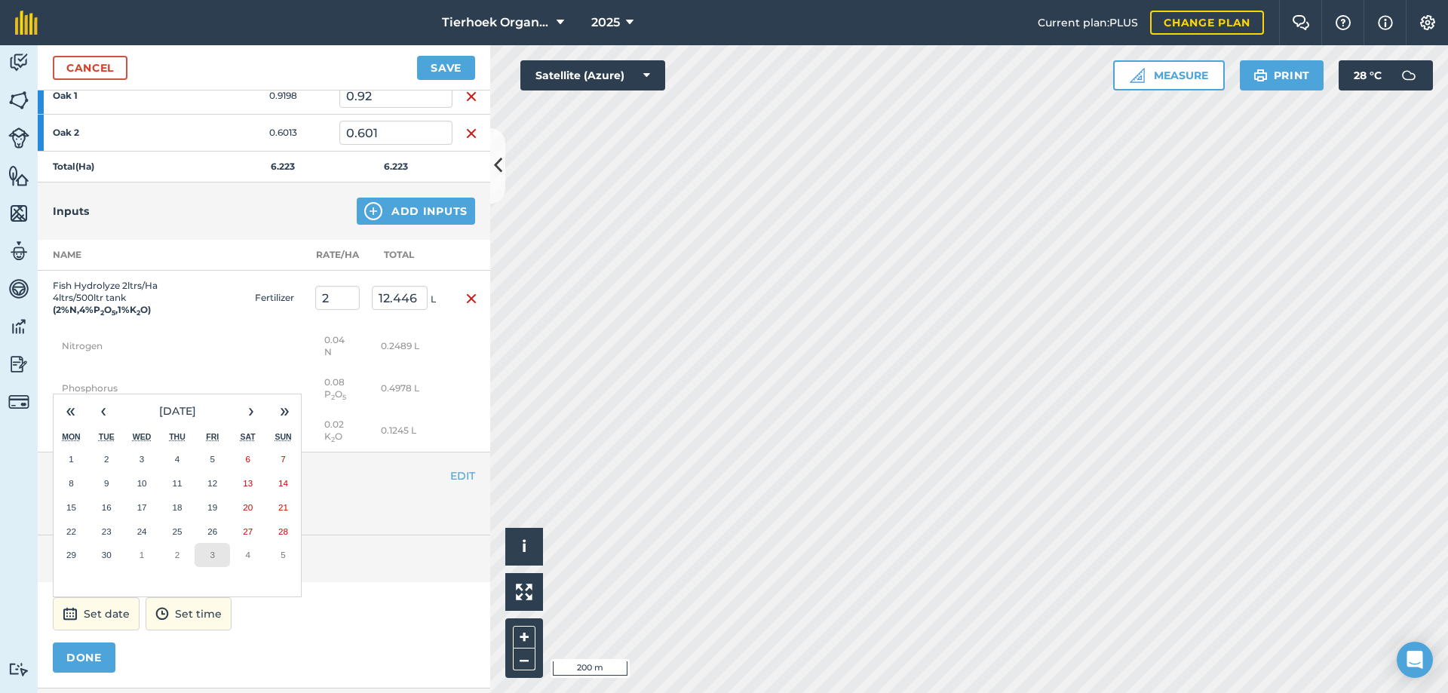
click at [215, 552] on abbr "3" at bounding box center [212, 555] width 5 height 10
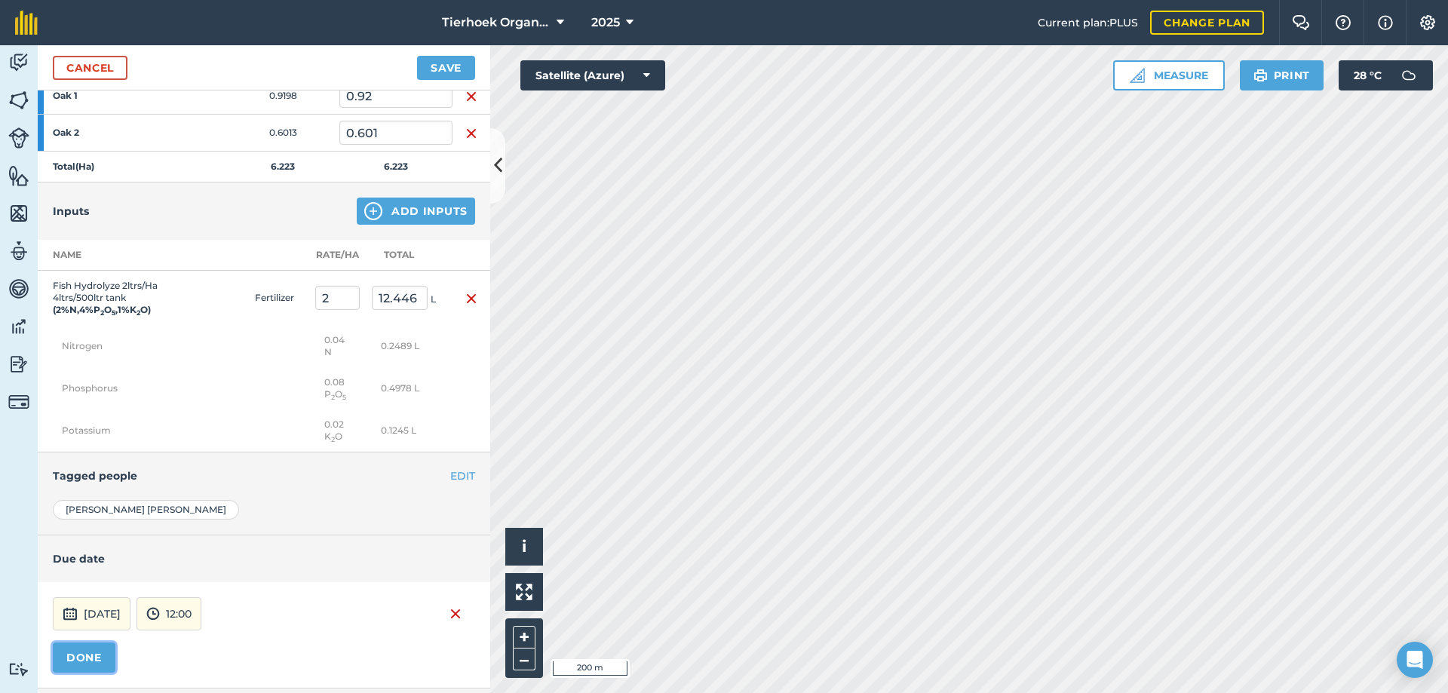
click at [89, 650] on button "DONE" at bounding box center [84, 657] width 63 height 30
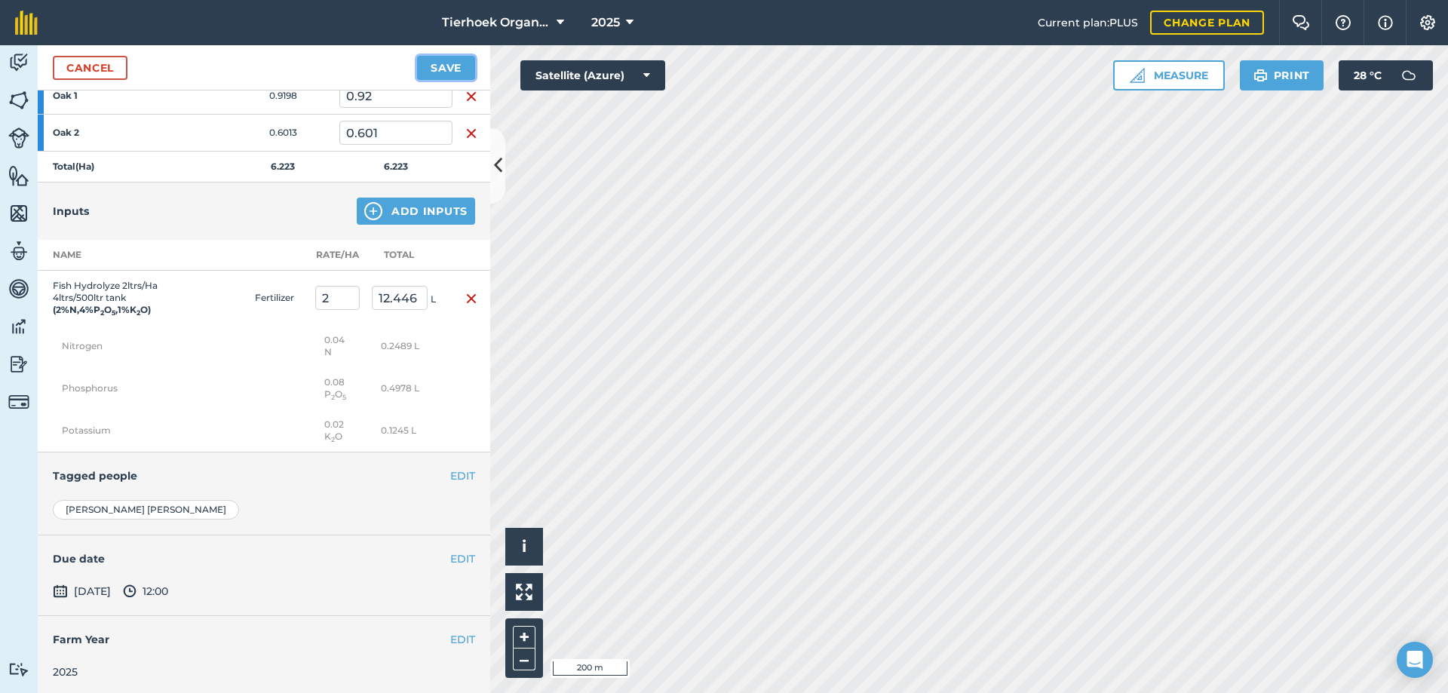
click at [434, 66] on button "Save" at bounding box center [446, 68] width 58 height 24
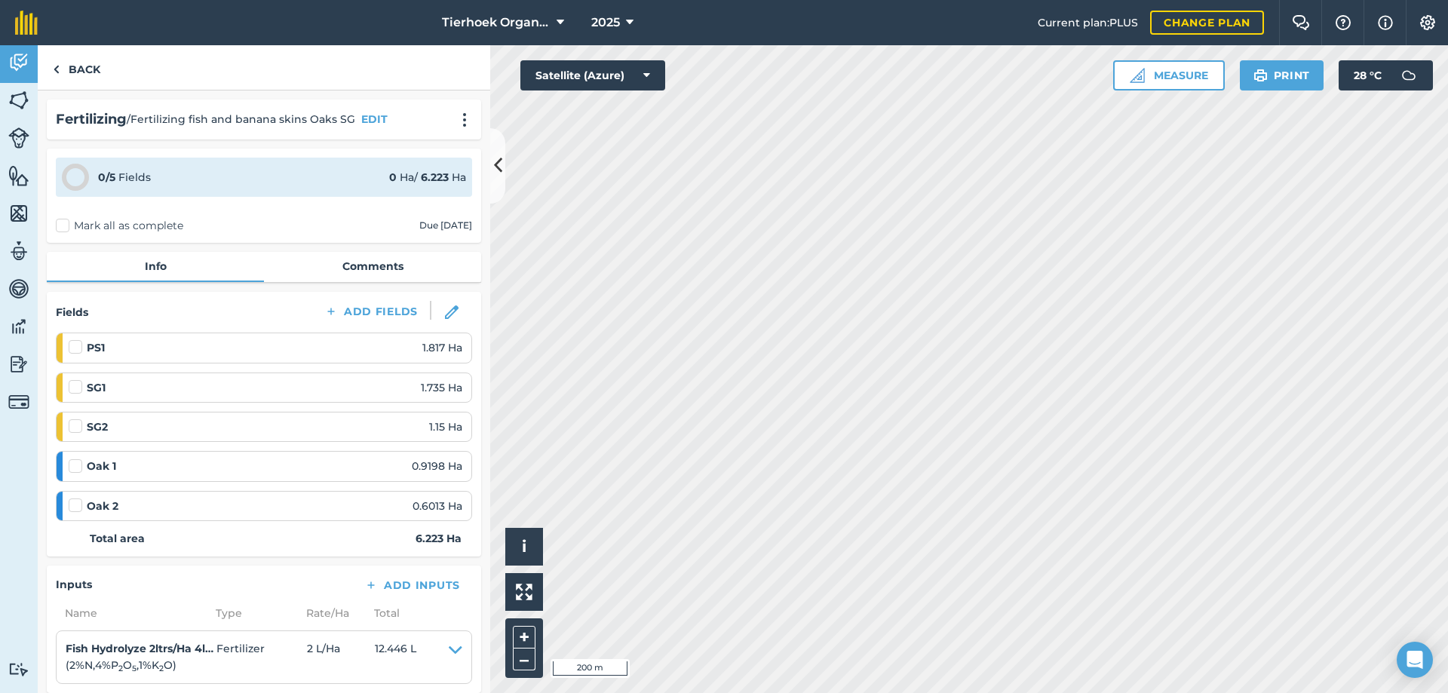
click at [75, 498] on label at bounding box center [78, 498] width 18 height 0
click at [75, 506] on input "checkbox" at bounding box center [74, 503] width 10 height 10
checkbox input "false"
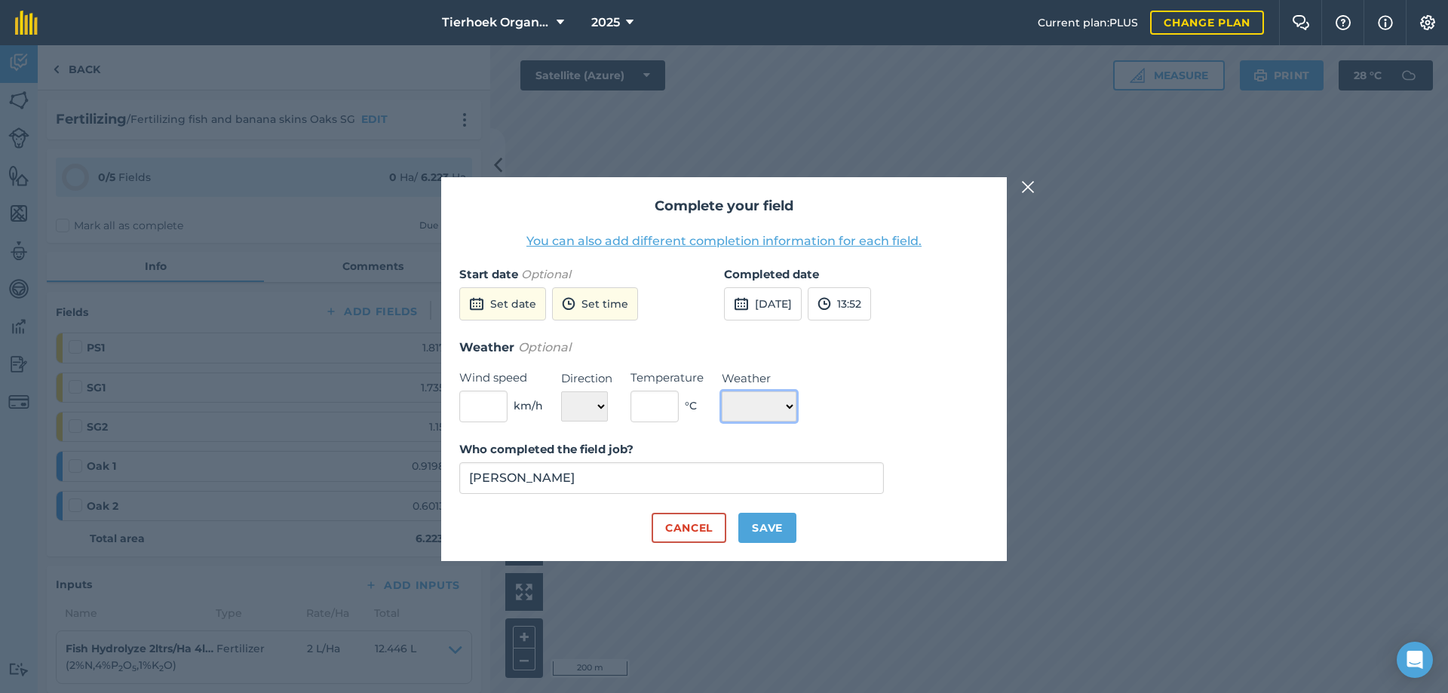
click at [790, 402] on select "☀️ Sunny 🌧 Rainy ⛅️ Cloudy 🌨 Snow ❄️ Icy" at bounding box center [759, 406] width 75 height 30
select select "Sunny"
click at [722, 391] on select "☀️ Sunny 🌧 Rainy ⛅️ Cloudy 🌨 Snow ❄️ Icy" at bounding box center [759, 406] width 75 height 30
click at [660, 408] on input "text" at bounding box center [654, 407] width 48 height 32
type input "31"
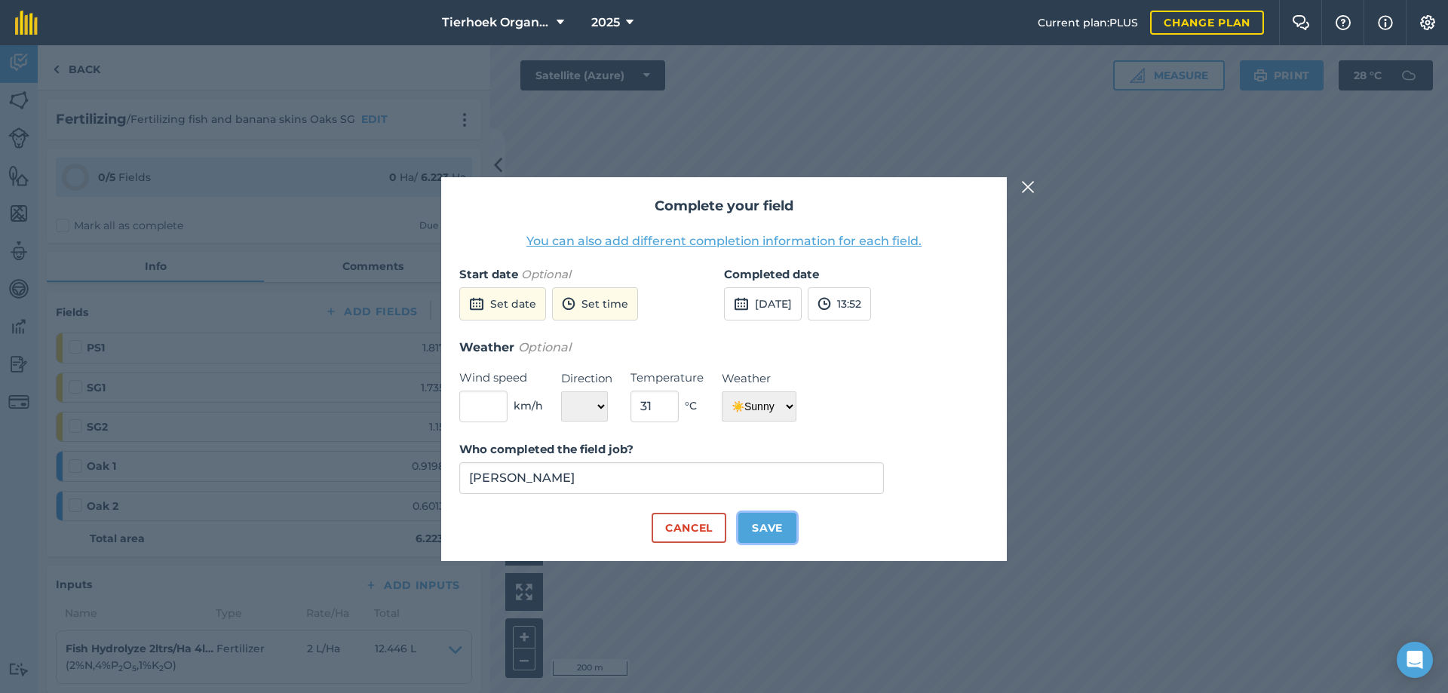
click at [781, 519] on button "Save" at bounding box center [767, 528] width 58 height 30
checkbox input "true"
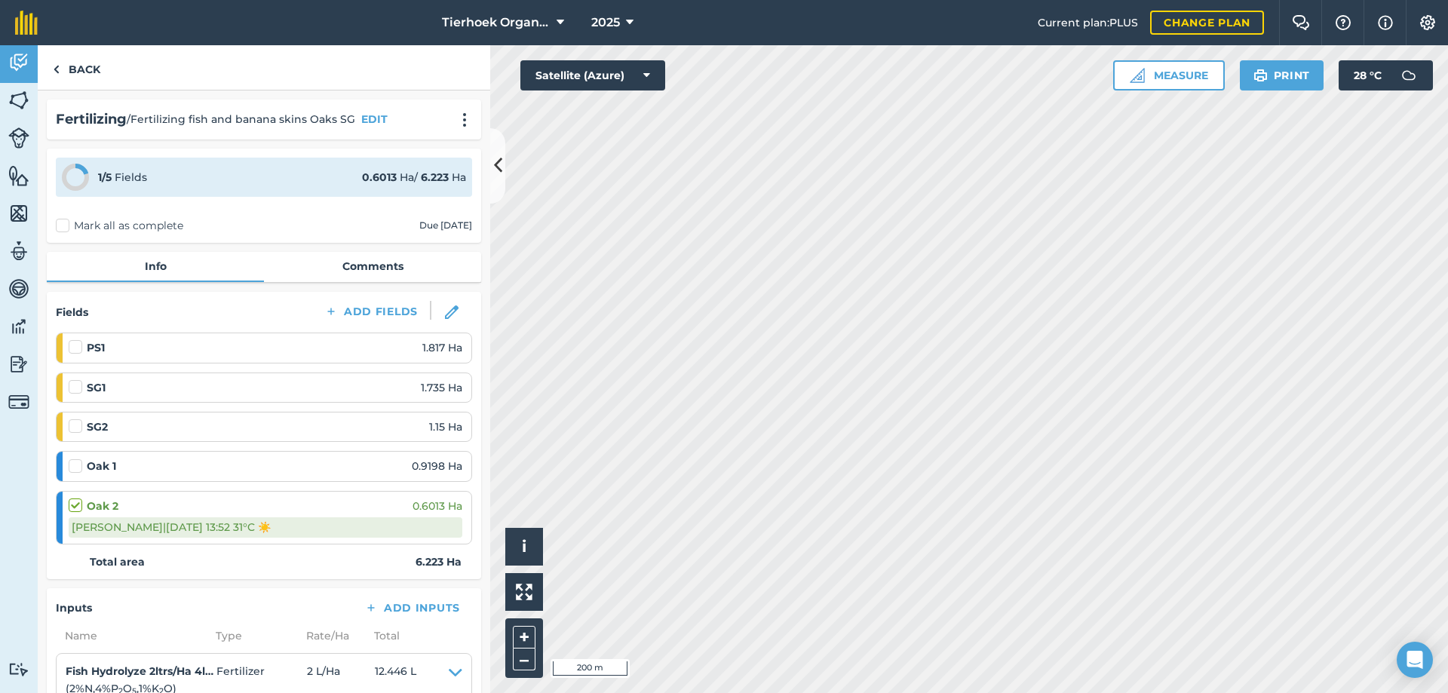
click at [72, 458] on label at bounding box center [78, 458] width 18 height 0
click at [72, 466] on input "checkbox" at bounding box center [74, 463] width 10 height 10
checkbox input "false"
select select "Sunny"
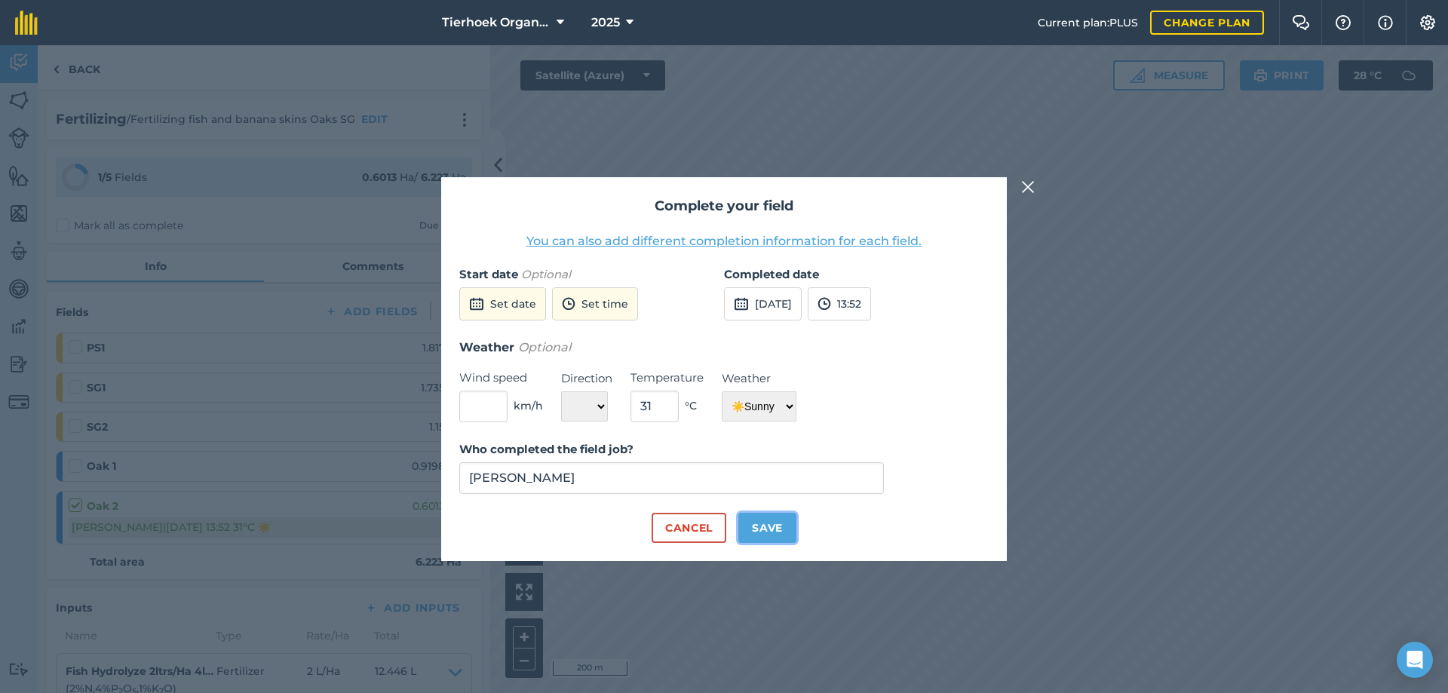
click at [768, 523] on button "Save" at bounding box center [767, 528] width 58 height 30
checkbox input "true"
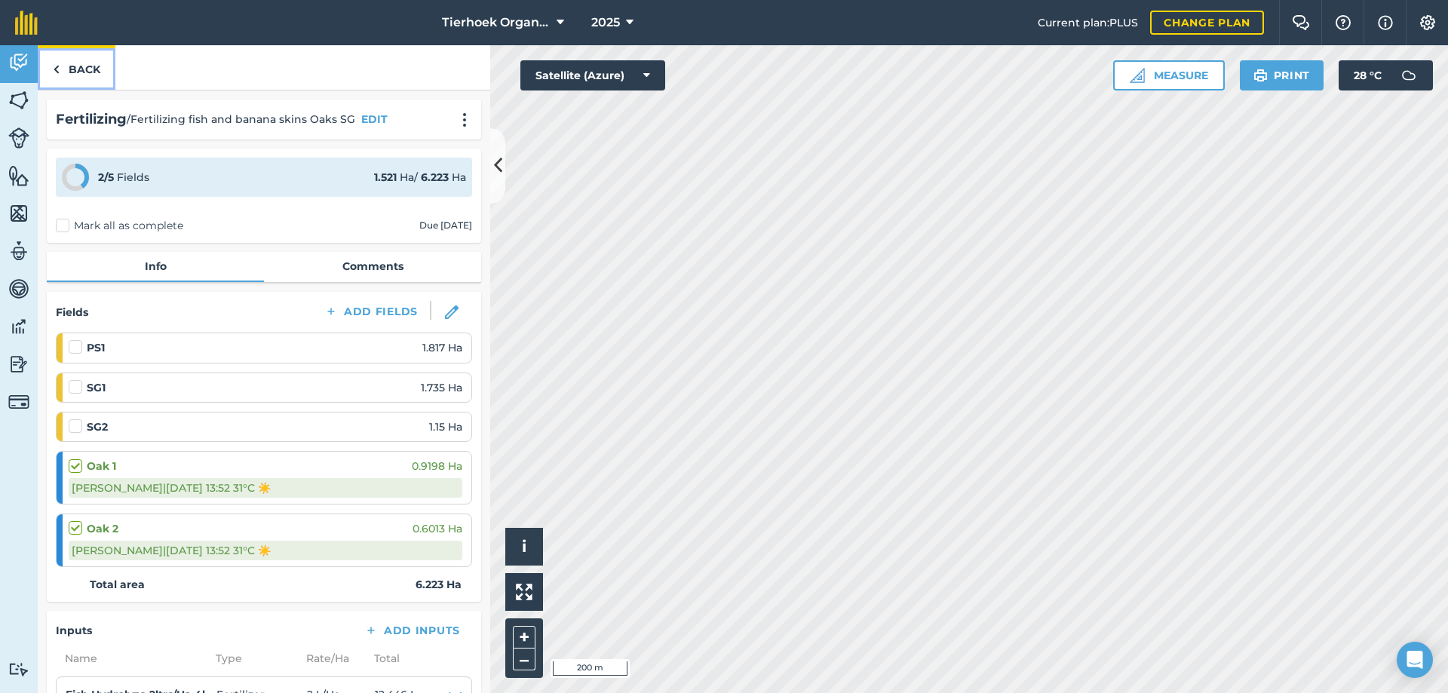
click at [88, 69] on link "Back" at bounding box center [77, 67] width 78 height 44
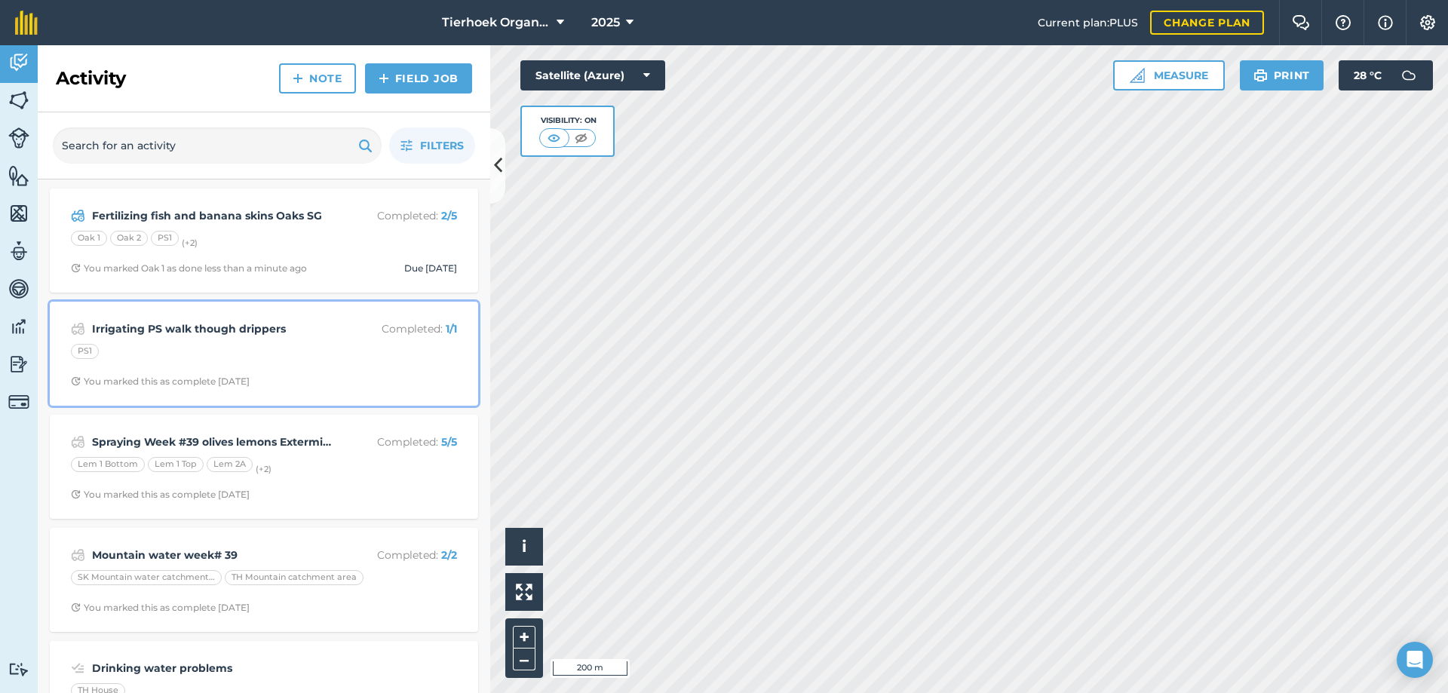
click at [315, 355] on div "PS1" at bounding box center [264, 354] width 386 height 20
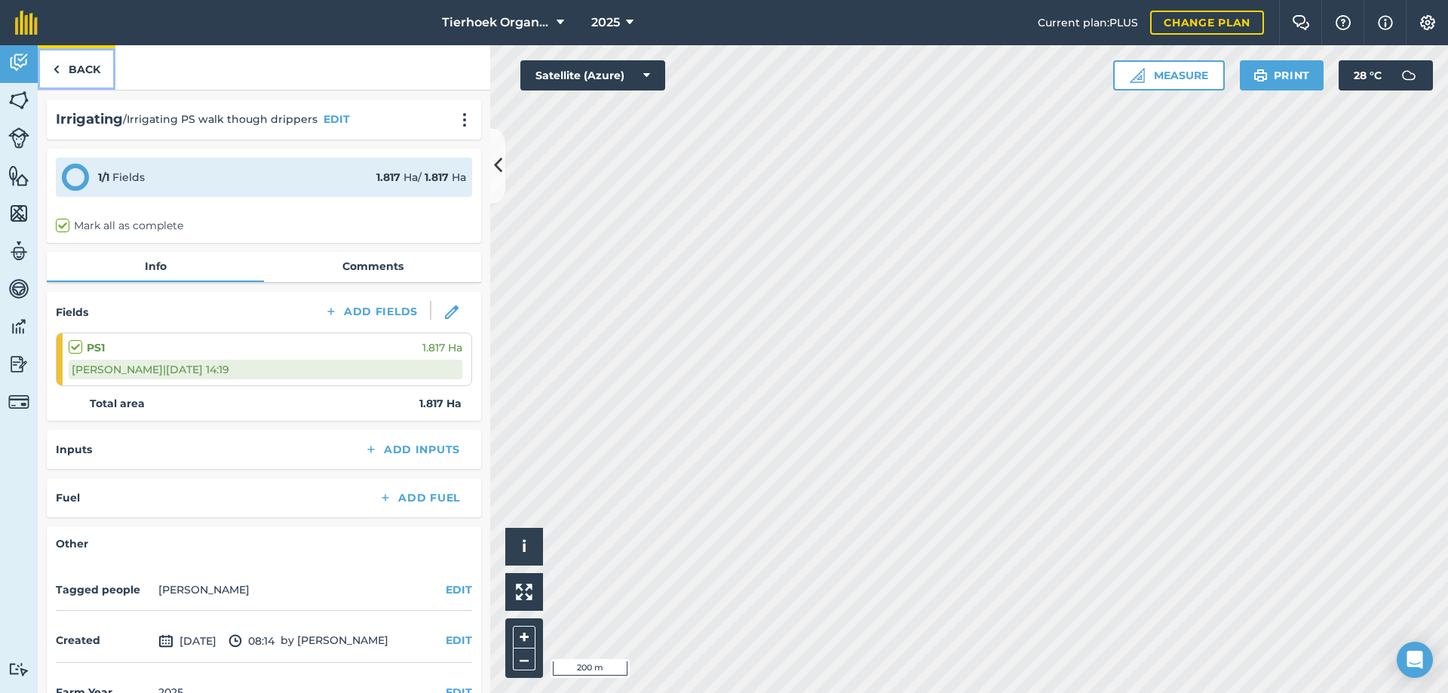
click at [84, 70] on link "Back" at bounding box center [77, 67] width 78 height 44
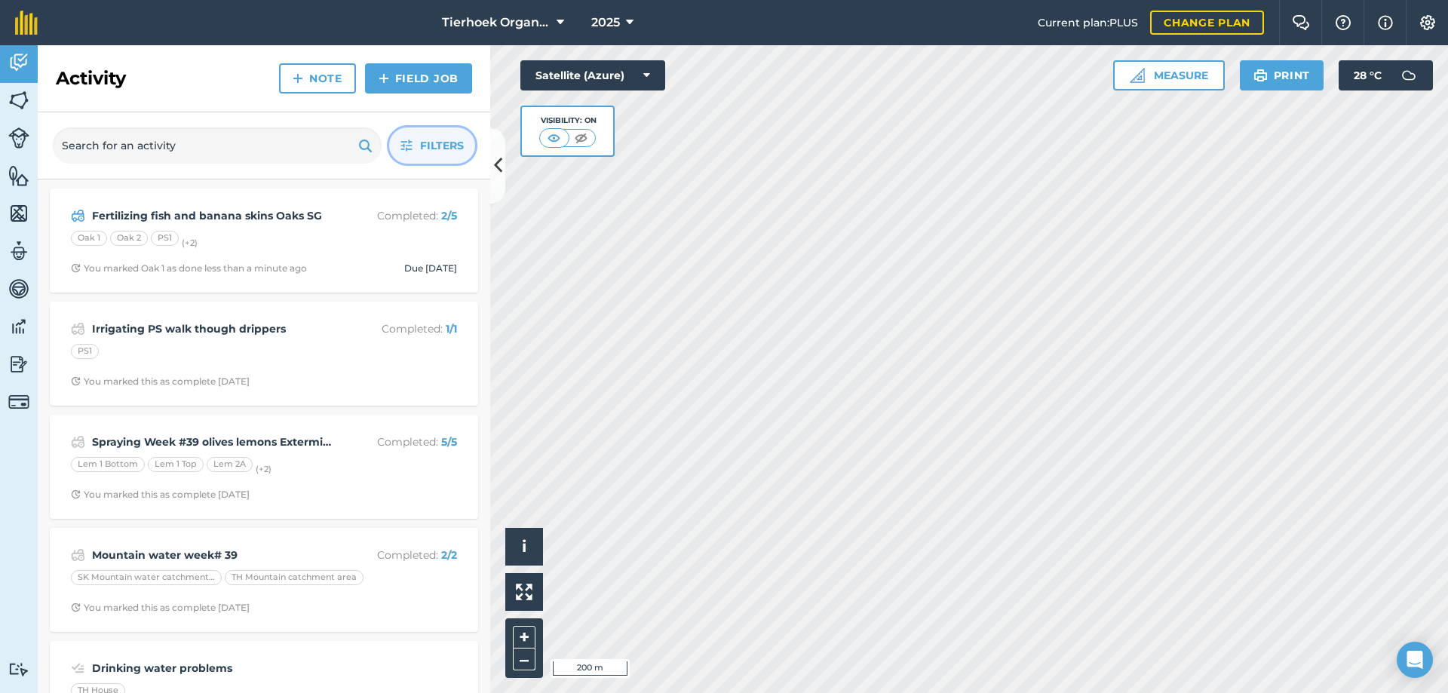
click at [435, 149] on span "Filters" at bounding box center [442, 145] width 44 height 17
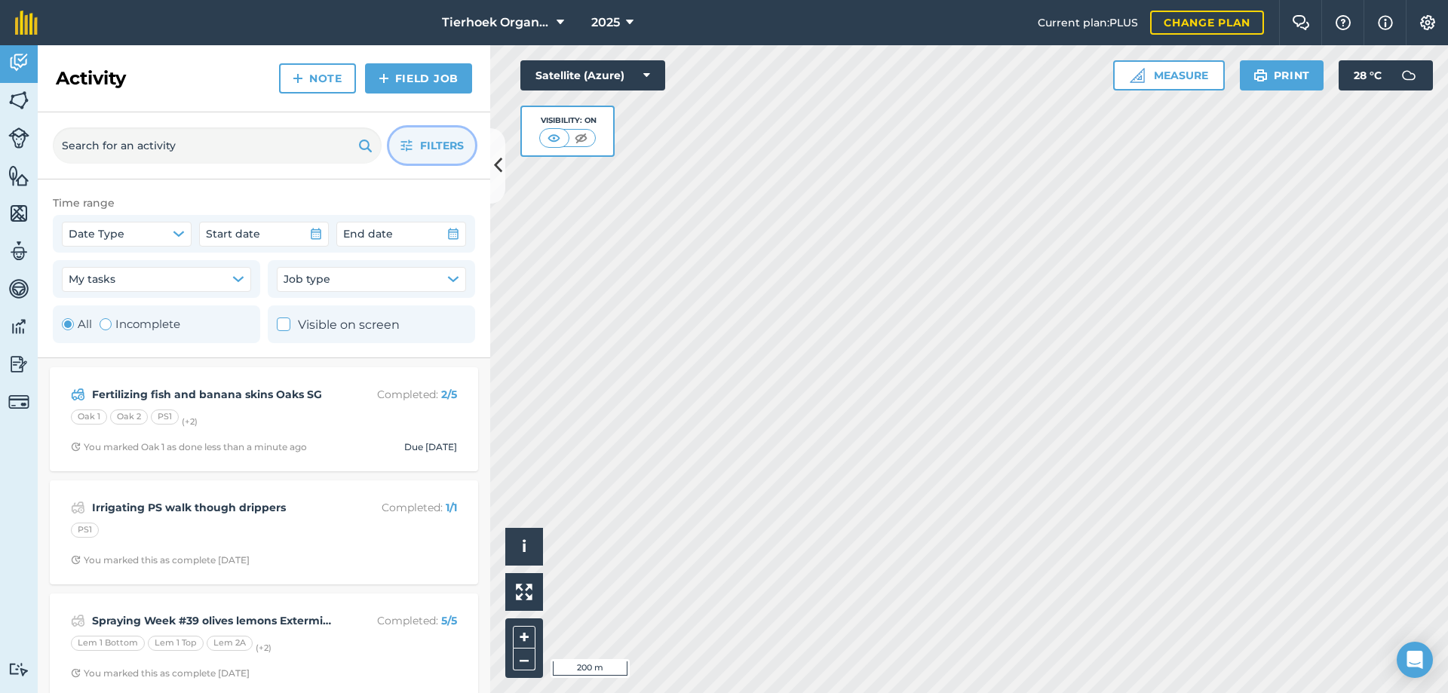
click at [109, 321] on div "Toggle Activity" at bounding box center [106, 324] width 12 height 12
radio input "false"
radio input "true"
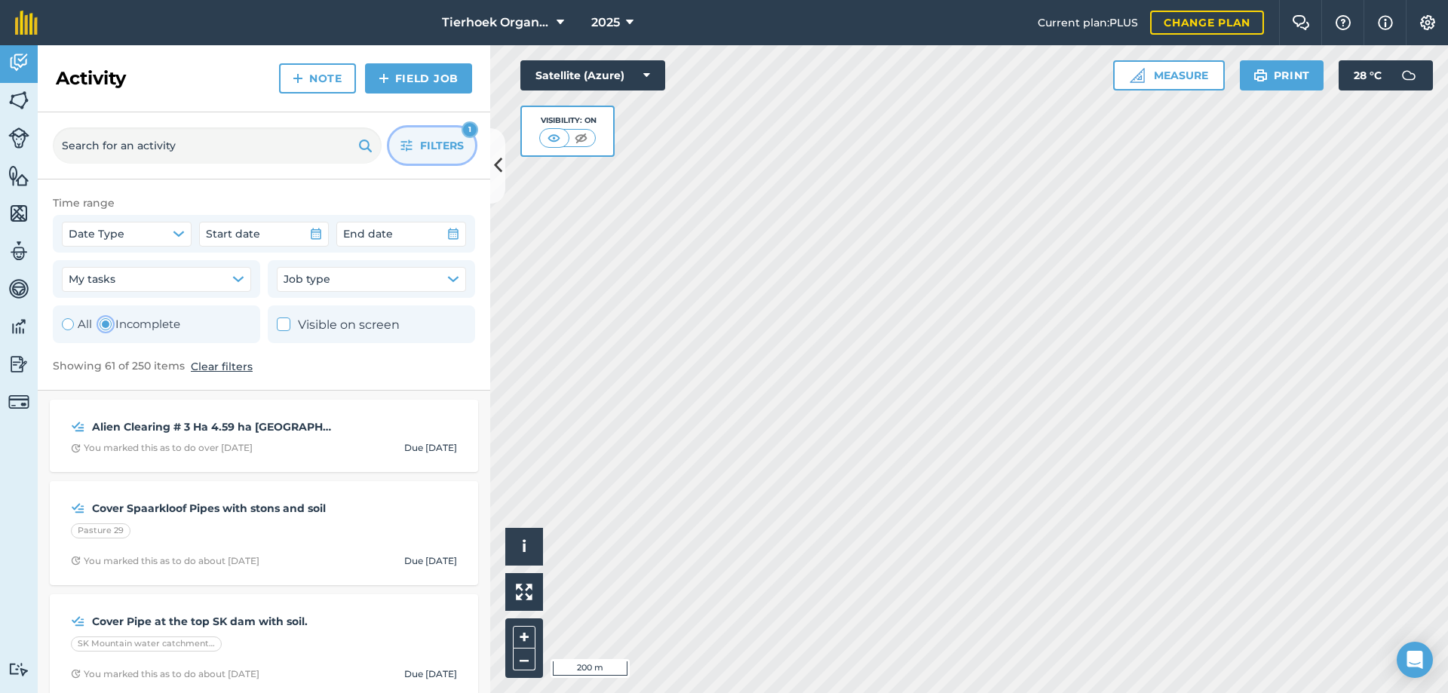
click at [428, 143] on span "Filters" at bounding box center [442, 145] width 44 height 17
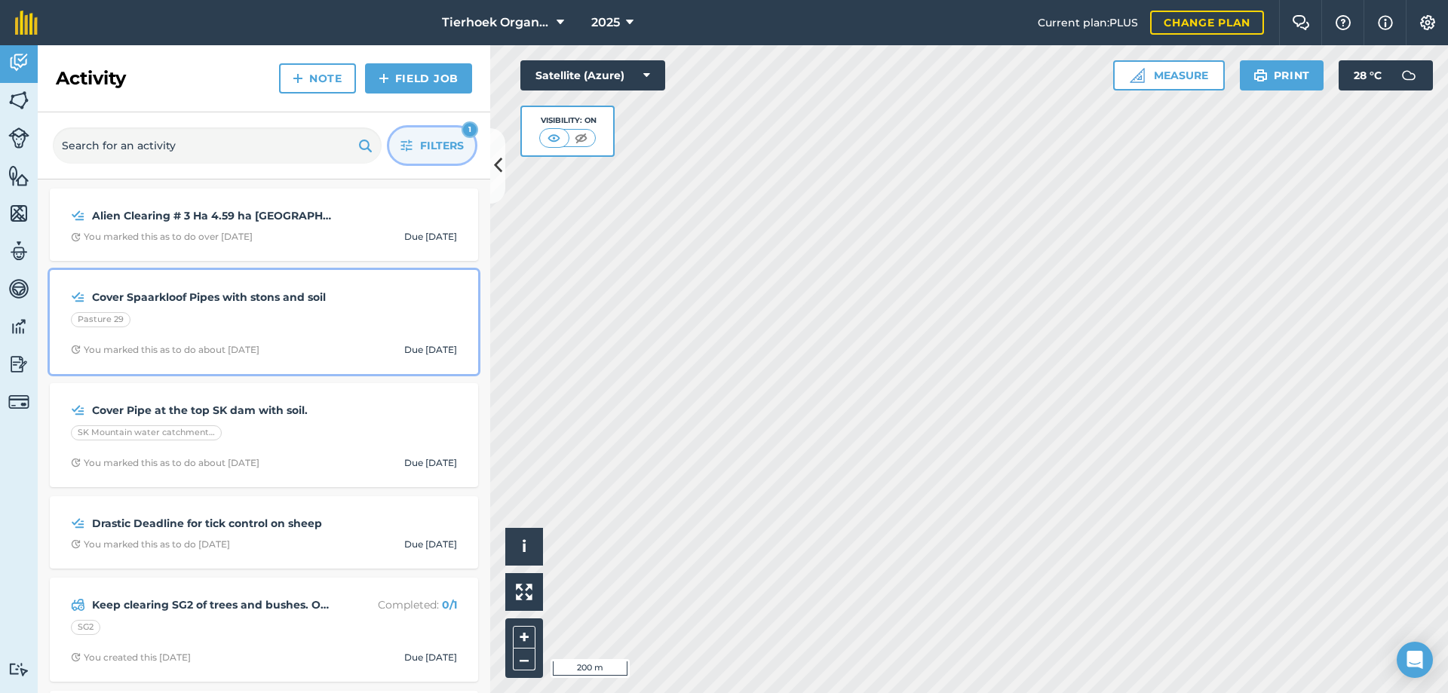
click at [246, 302] on strong "Cover Spaarkloof Pipes with stons and soil" at bounding box center [211, 297] width 239 height 17
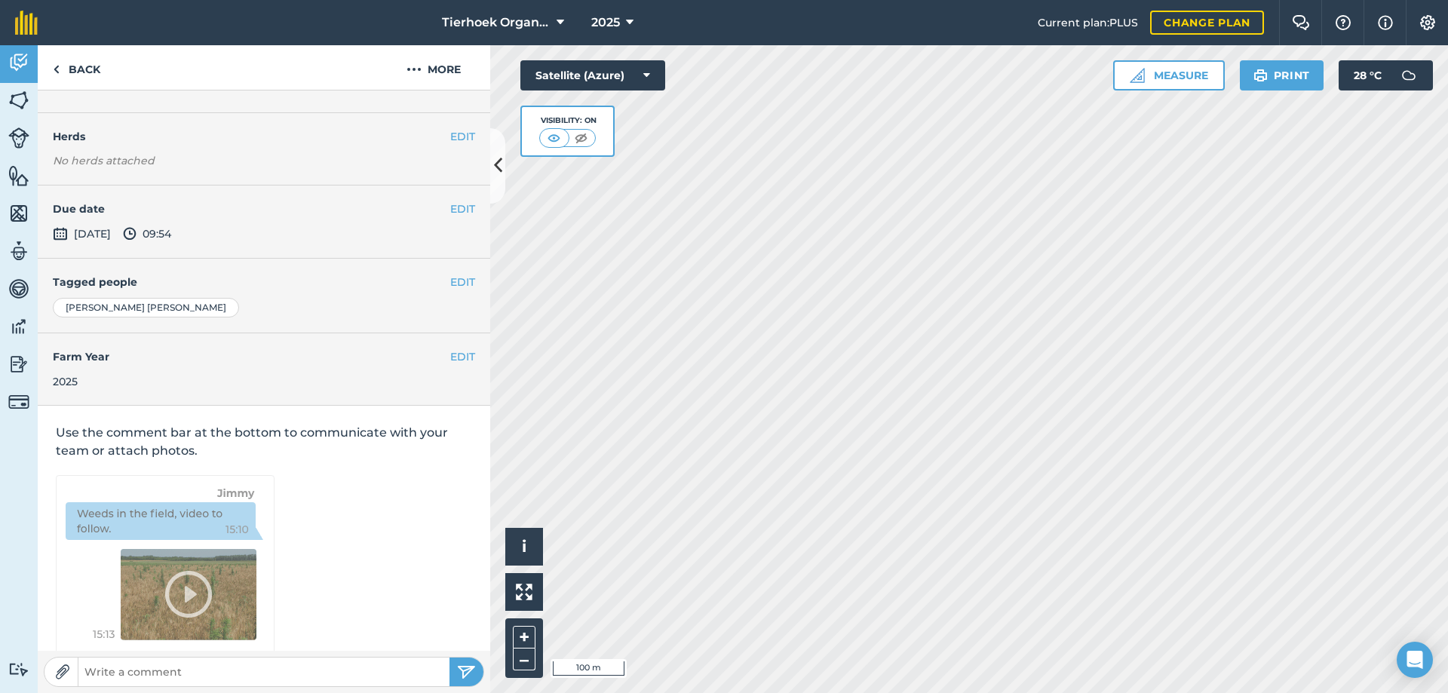
scroll to position [226, 0]
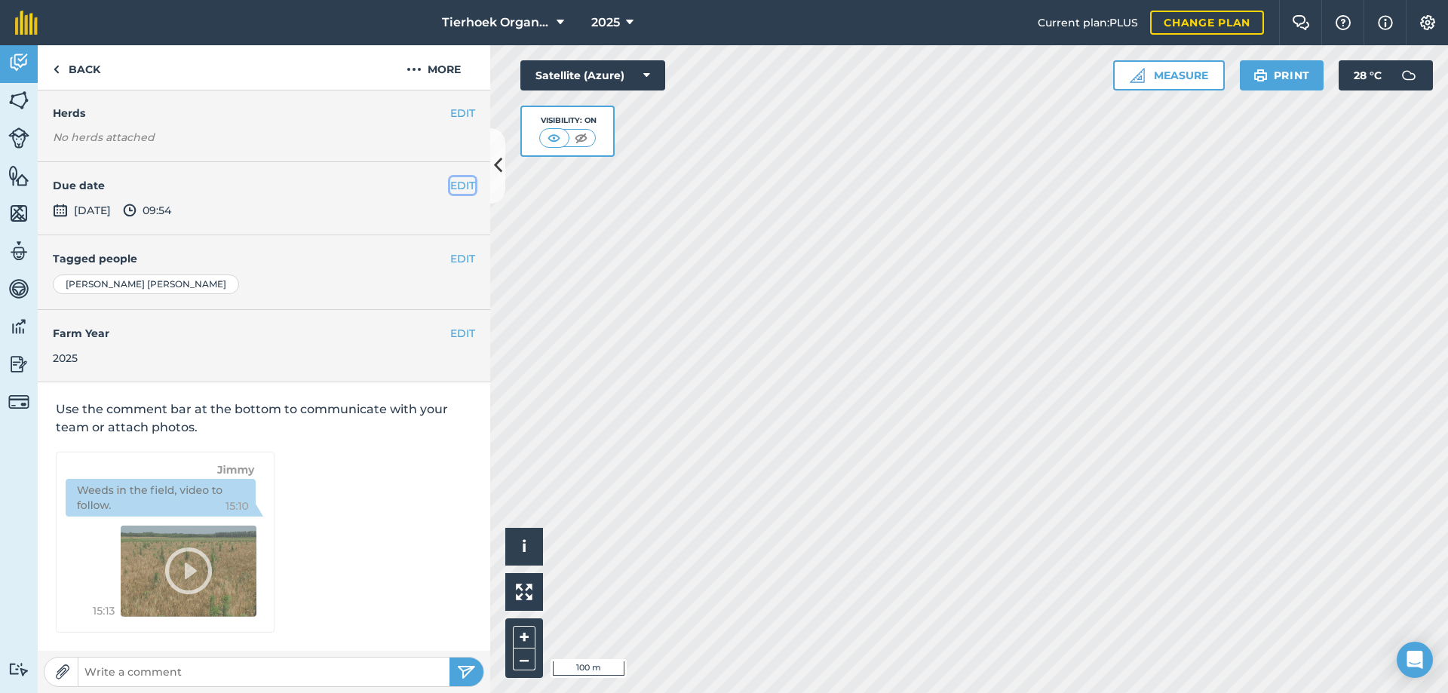
click at [450, 186] on button "EDIT" at bounding box center [462, 185] width 25 height 17
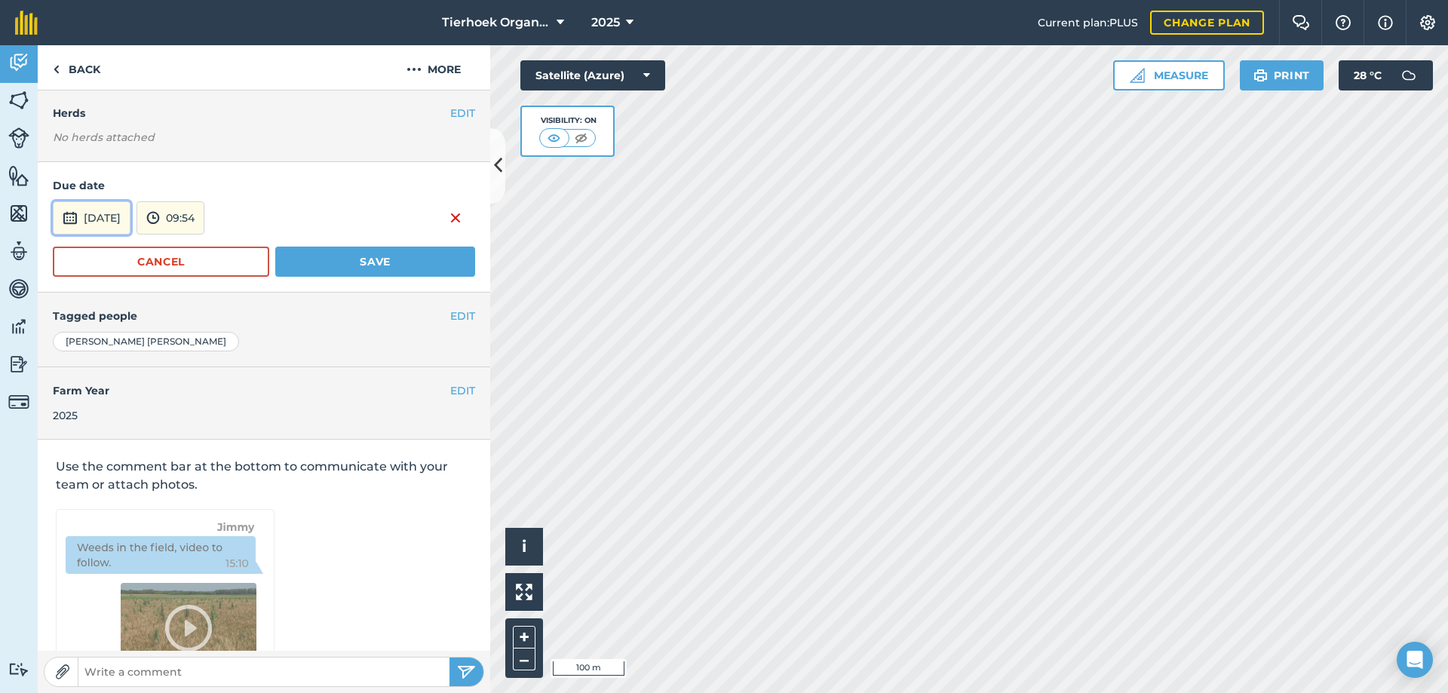
click at [129, 216] on button "[DATE]" at bounding box center [92, 217] width 78 height 33
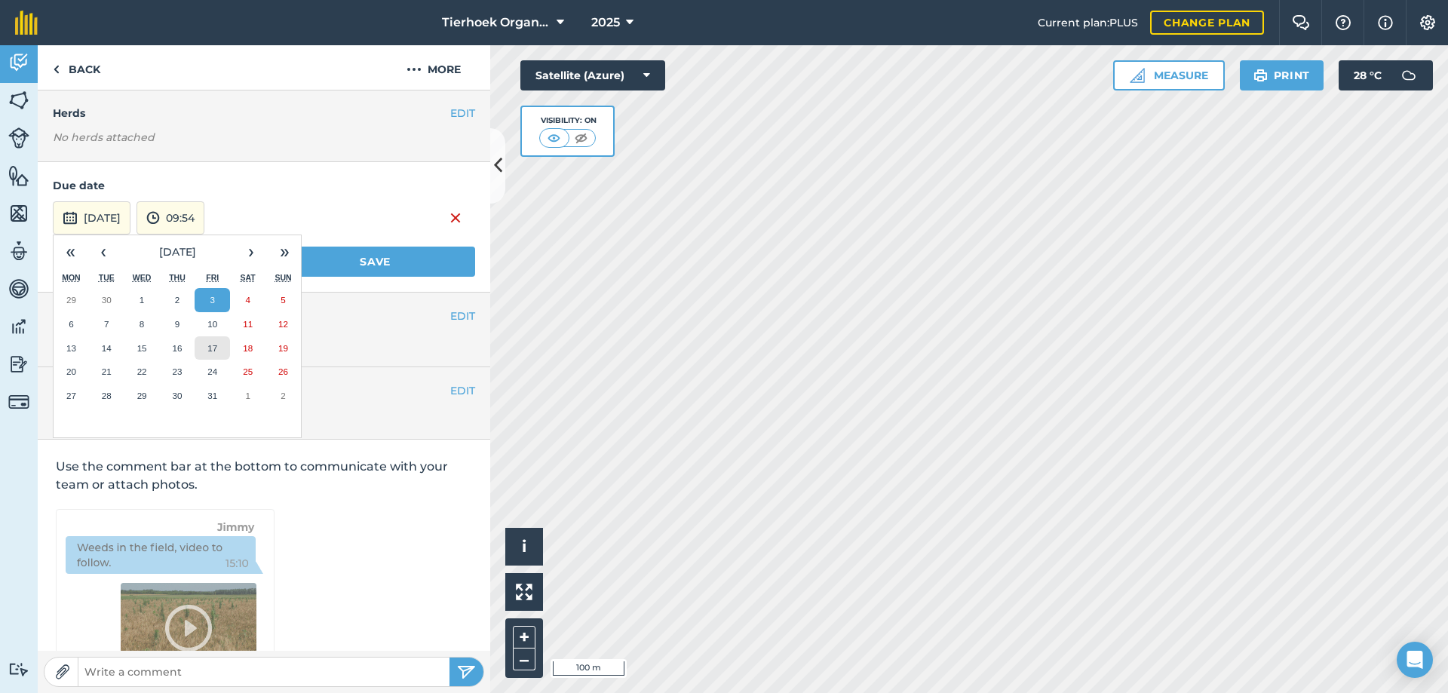
click at [211, 339] on button "17" at bounding box center [212, 348] width 35 height 24
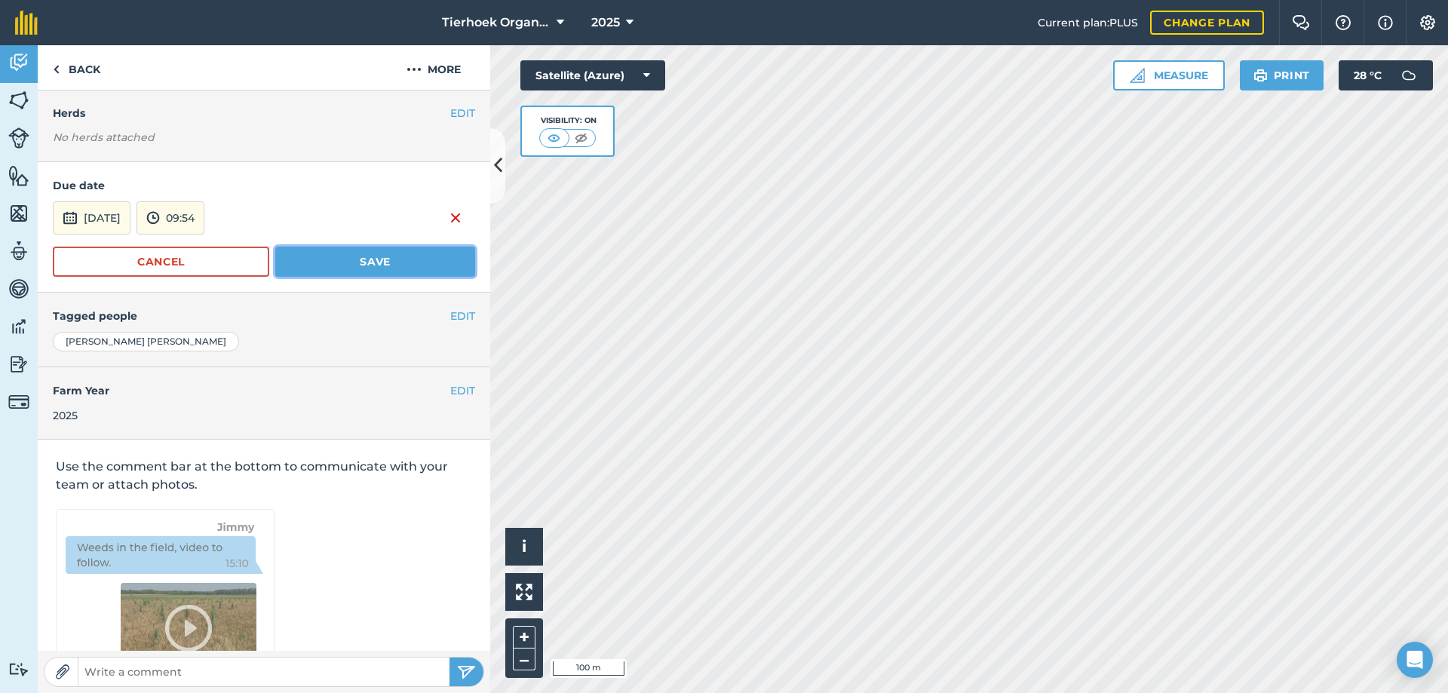
click at [325, 268] on button "Save" at bounding box center [375, 262] width 200 height 30
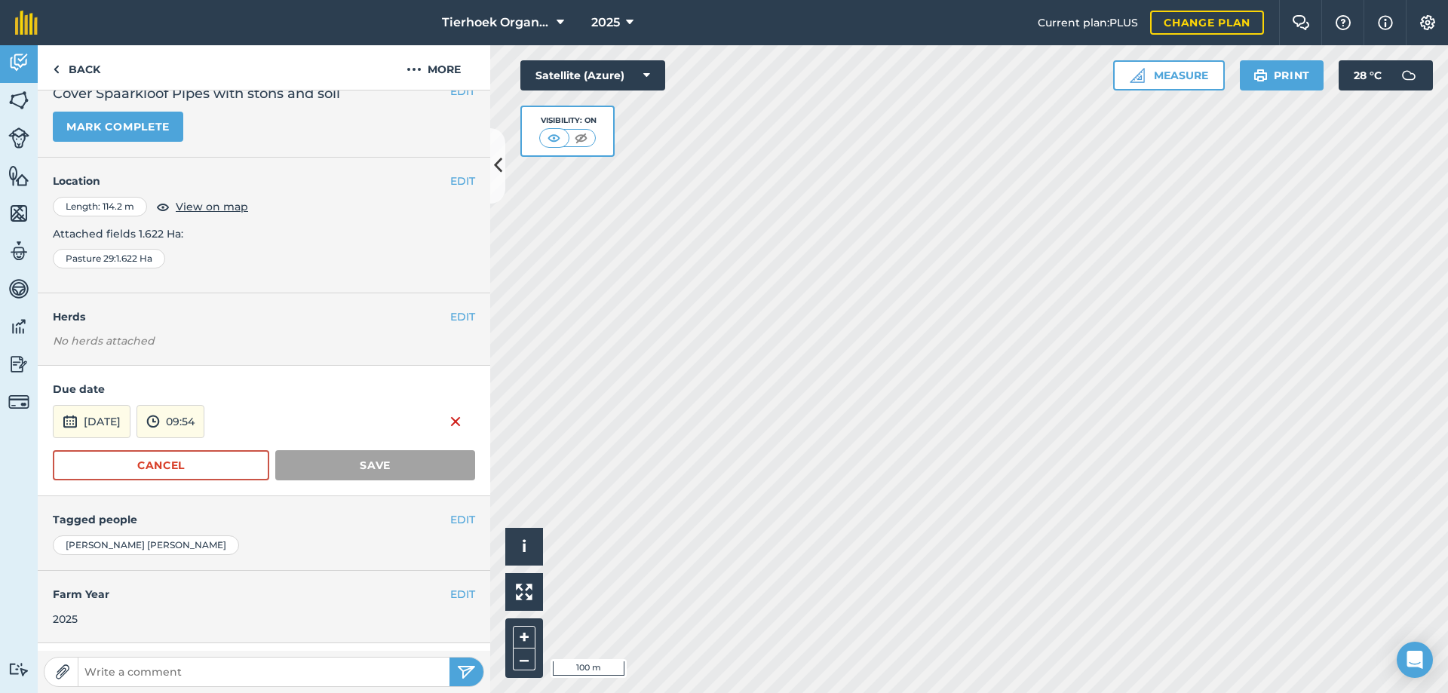
scroll to position [0, 0]
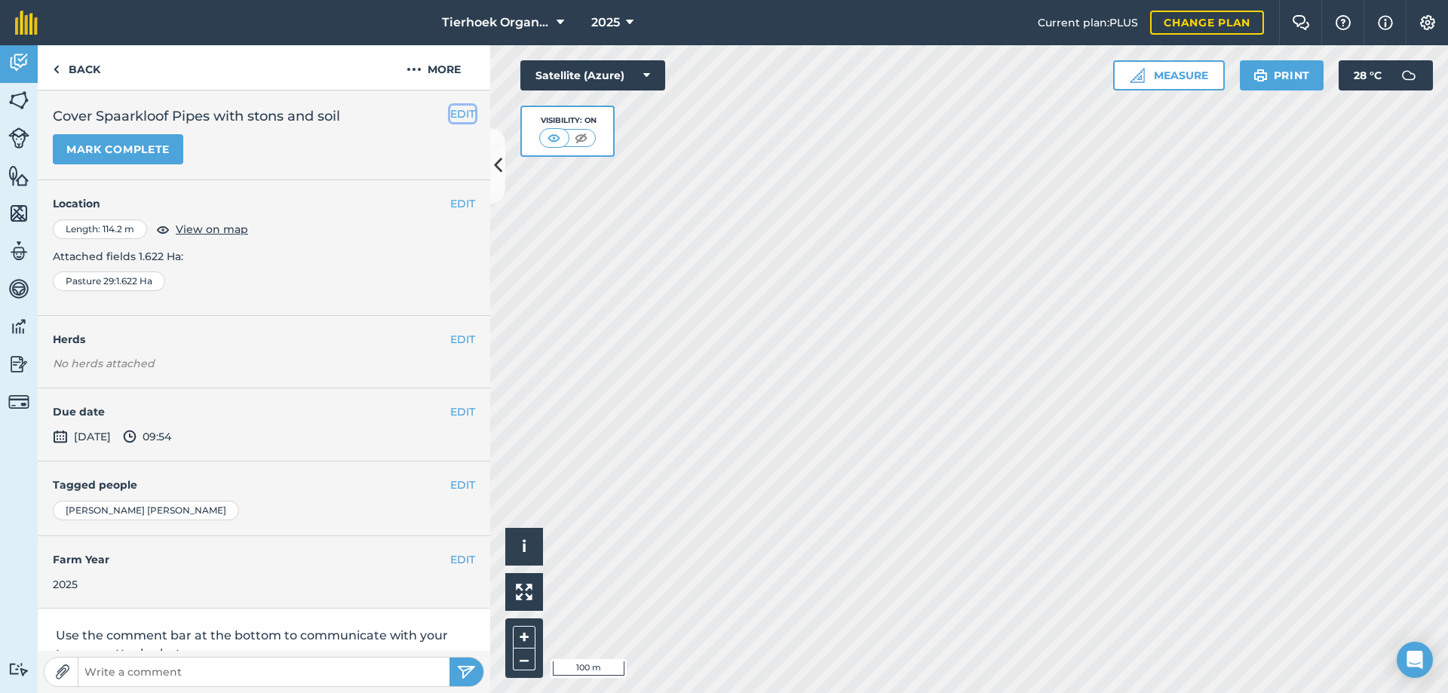
click at [450, 113] on button "EDIT" at bounding box center [462, 114] width 25 height 17
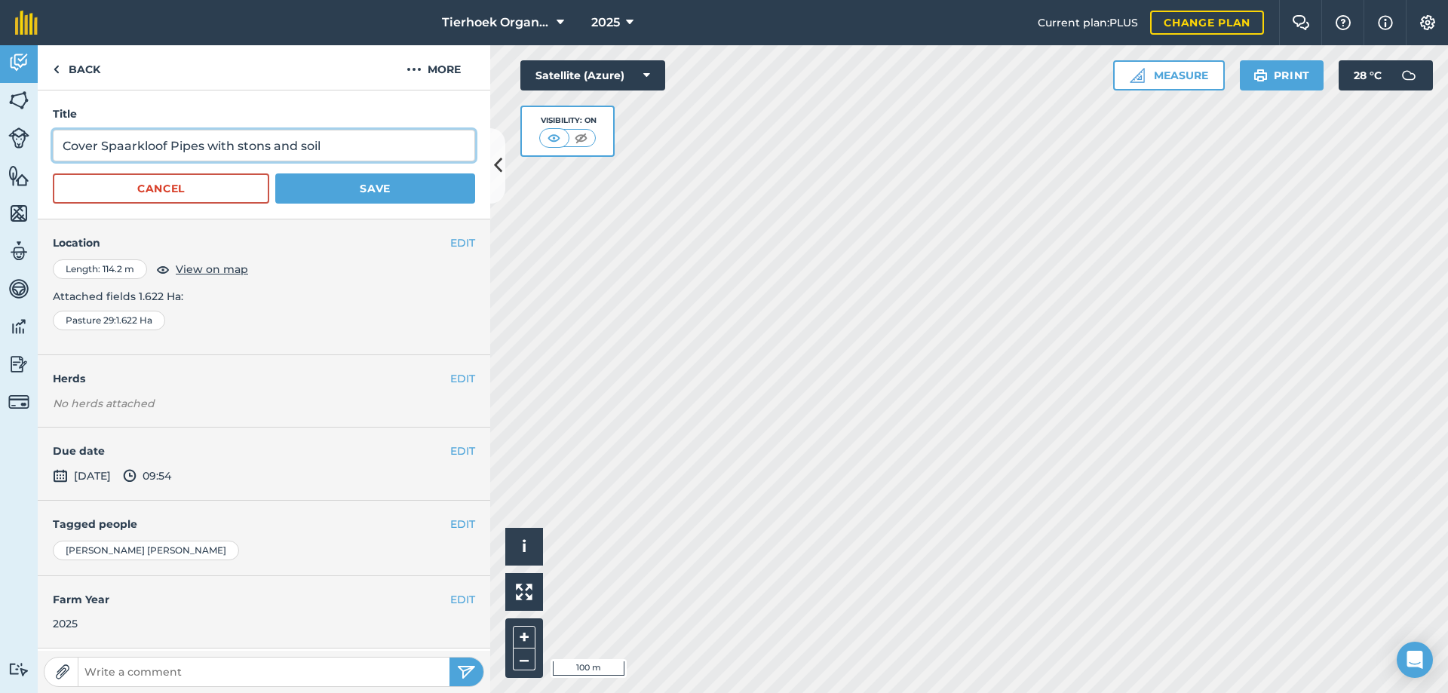
click at [265, 146] on input "Cover Spaarkloof Pipes with stons and soil" at bounding box center [264, 146] width 422 height 32
type input "Cover Spaarkloof Pipes up in SK with stones and soil"
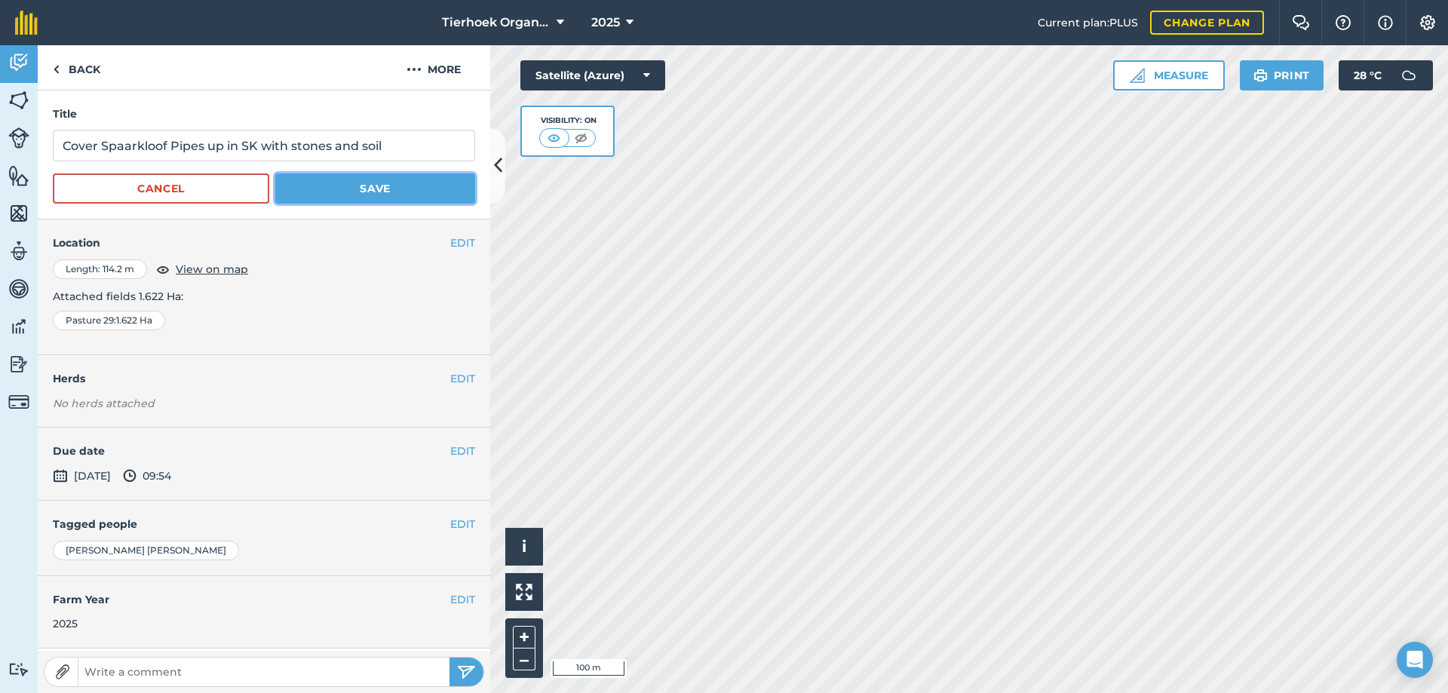
click at [373, 179] on button "Save" at bounding box center [375, 188] width 200 height 30
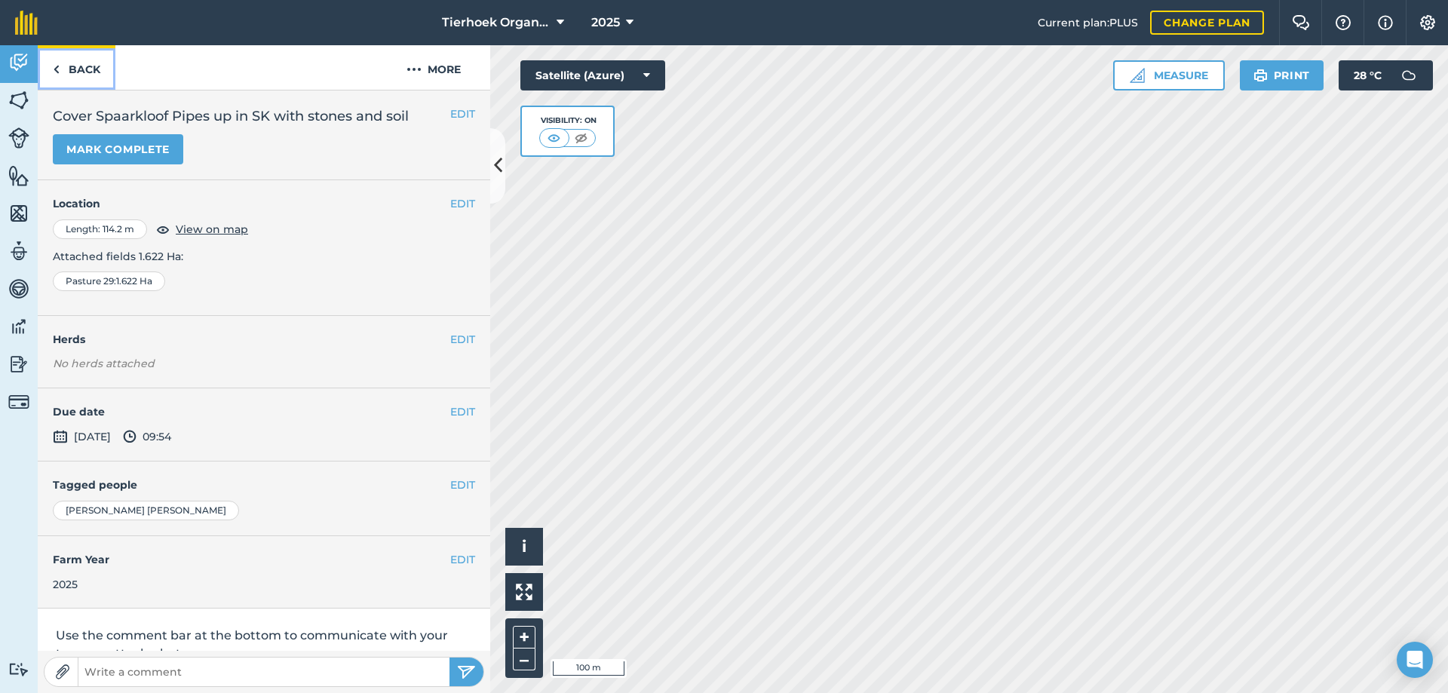
click at [81, 69] on link "Back" at bounding box center [77, 67] width 78 height 44
